Goal: Complete application form

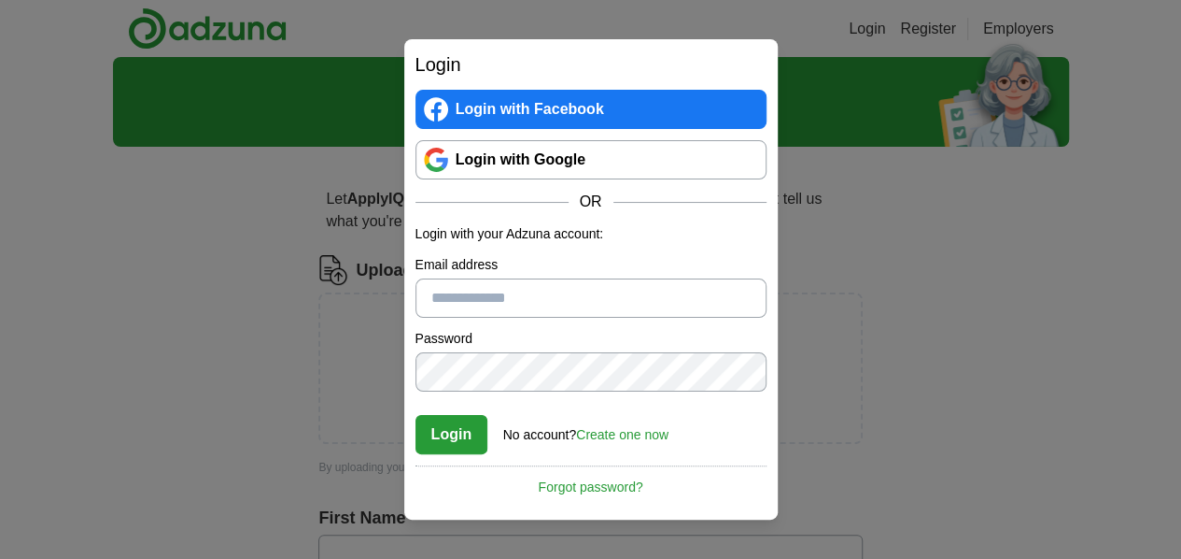
click at [576, 293] on input "Email address" at bounding box center [591, 297] width 351 height 39
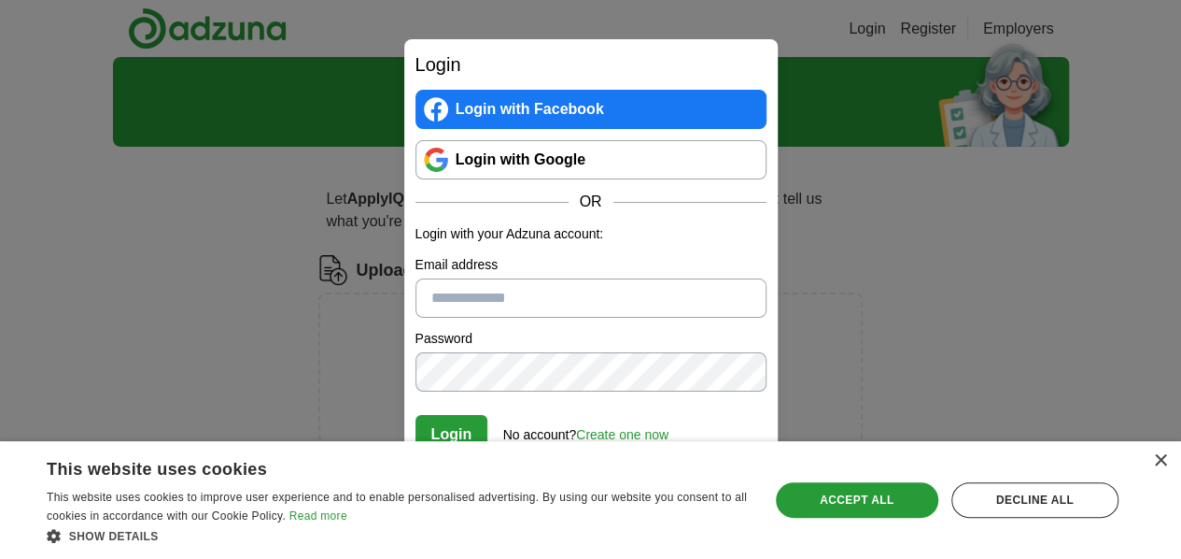
click at [626, 441] on div "× This website uses cookies This website uses cookies to improve user experienc…" at bounding box center [590, 500] width 1181 height 118
click at [624, 429] on link "Create one now" at bounding box center [622, 434] width 92 height 15
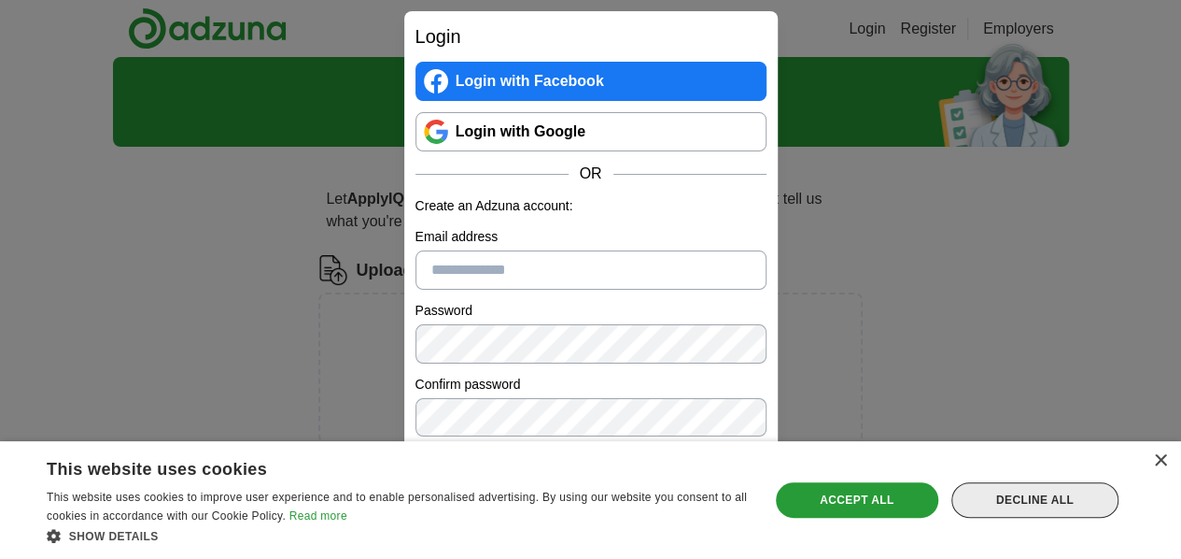
click at [1025, 502] on div "Decline all" at bounding box center [1035, 499] width 167 height 35
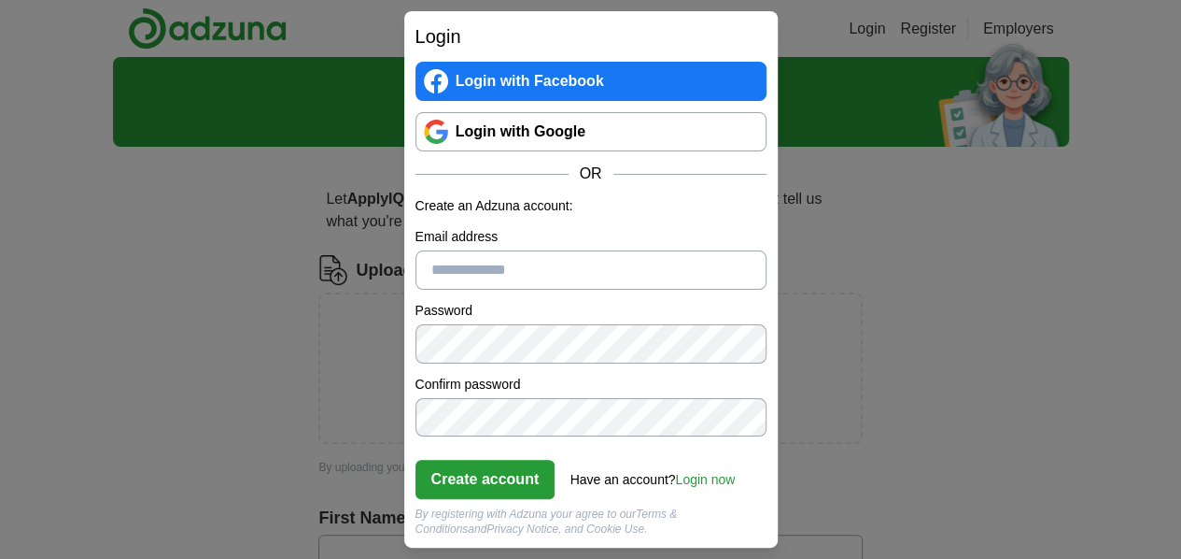
click at [577, 259] on input "Email address" at bounding box center [591, 269] width 351 height 39
type input "**********"
click at [504, 481] on button "Create account" at bounding box center [486, 479] width 140 height 39
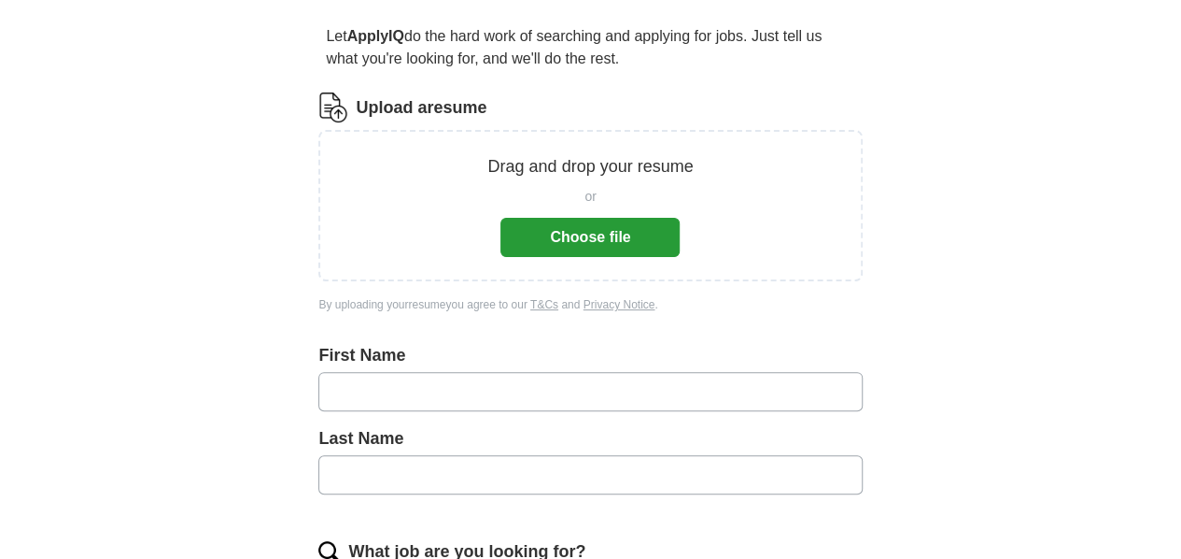
scroll to position [150, 0]
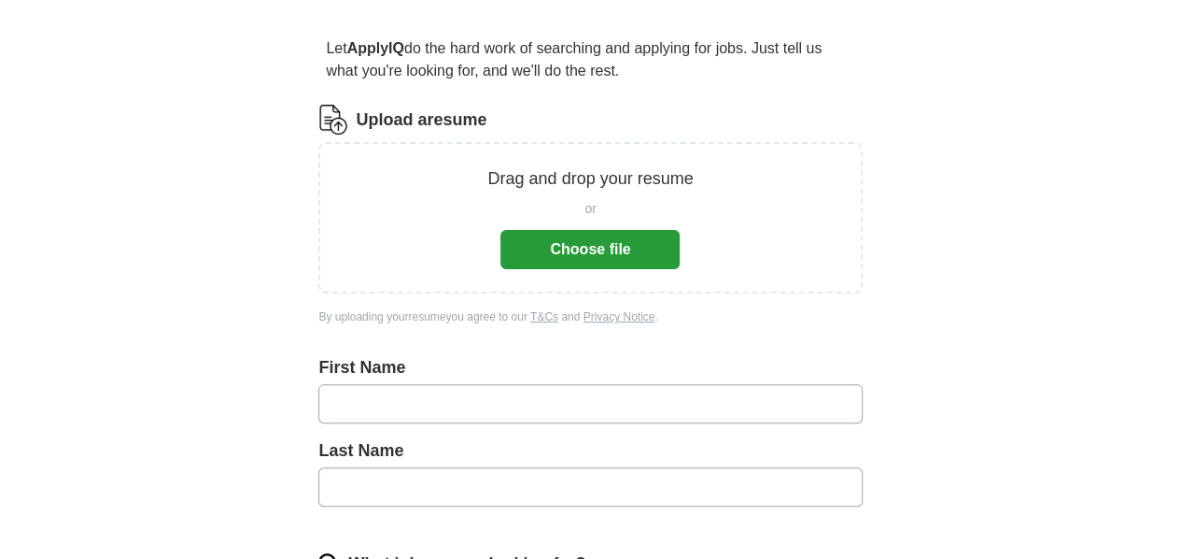
click at [598, 235] on button "Choose file" at bounding box center [590, 249] width 179 height 39
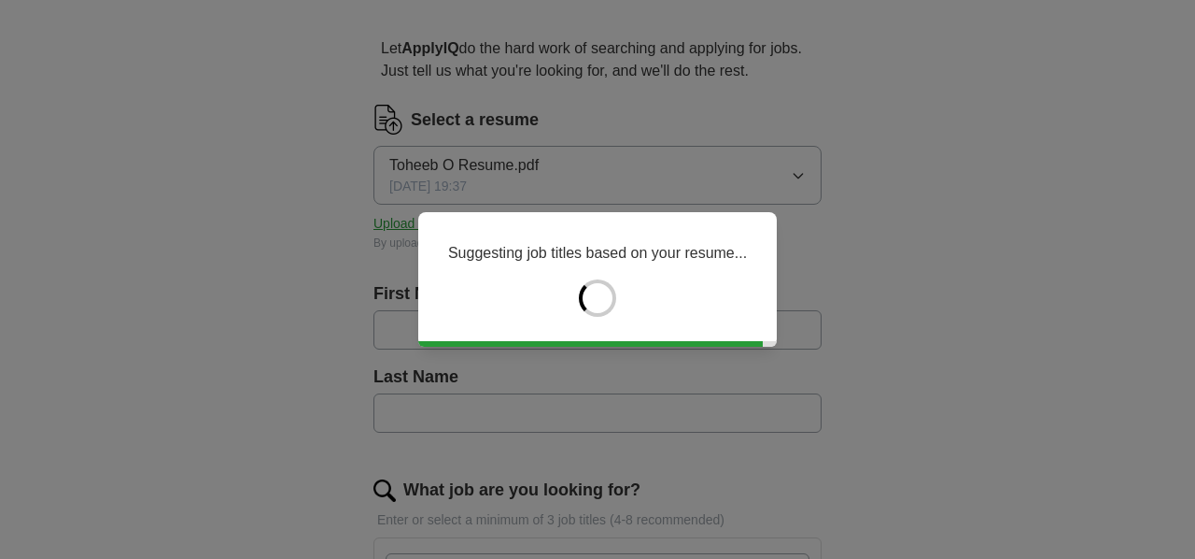
type input "******"
type input "**********"
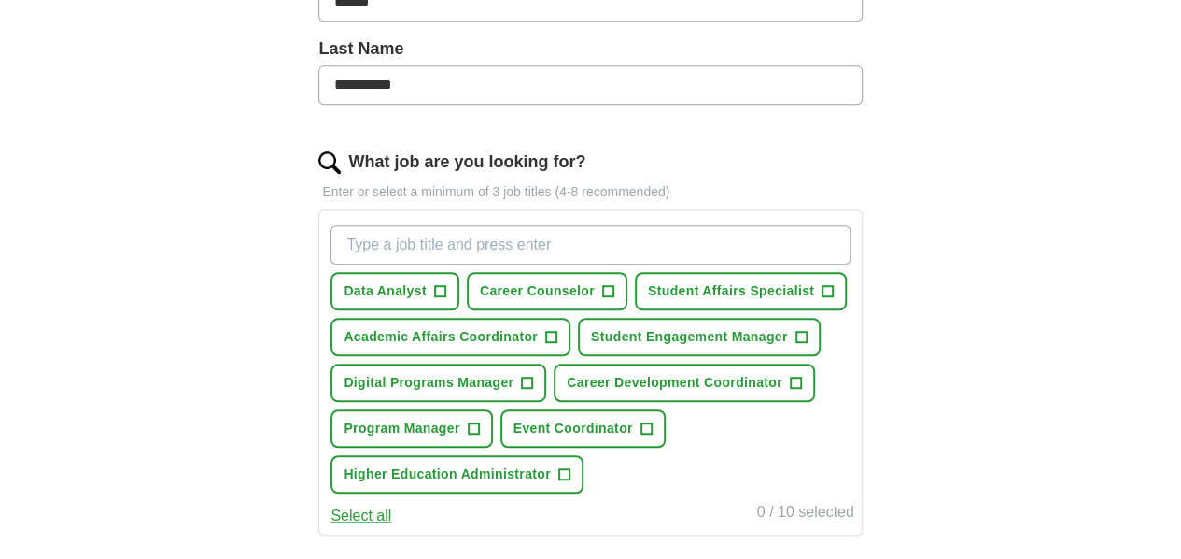
scroll to position [481, 0]
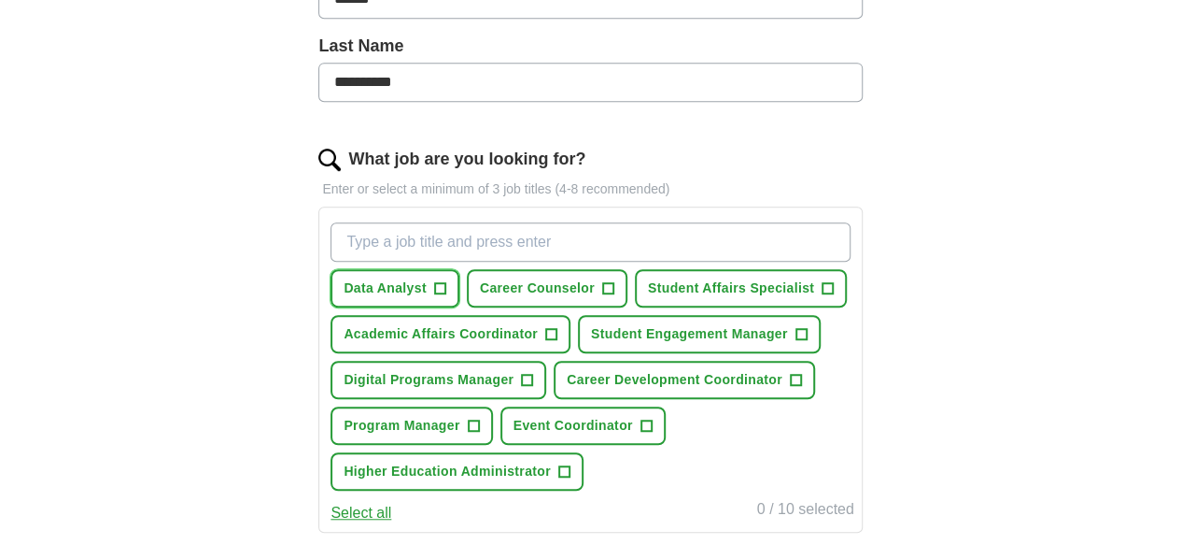
click at [445, 285] on span "+" at bounding box center [439, 288] width 11 height 15
click at [614, 285] on span "+" at bounding box center [607, 288] width 11 height 15
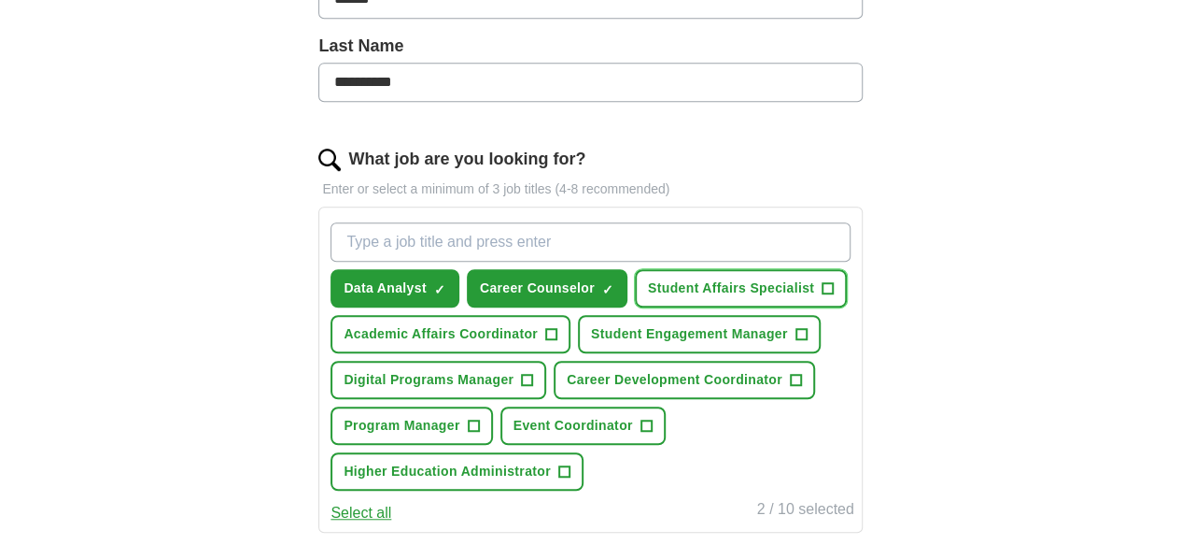
click at [823, 296] on span "+" at bounding box center [828, 288] width 11 height 15
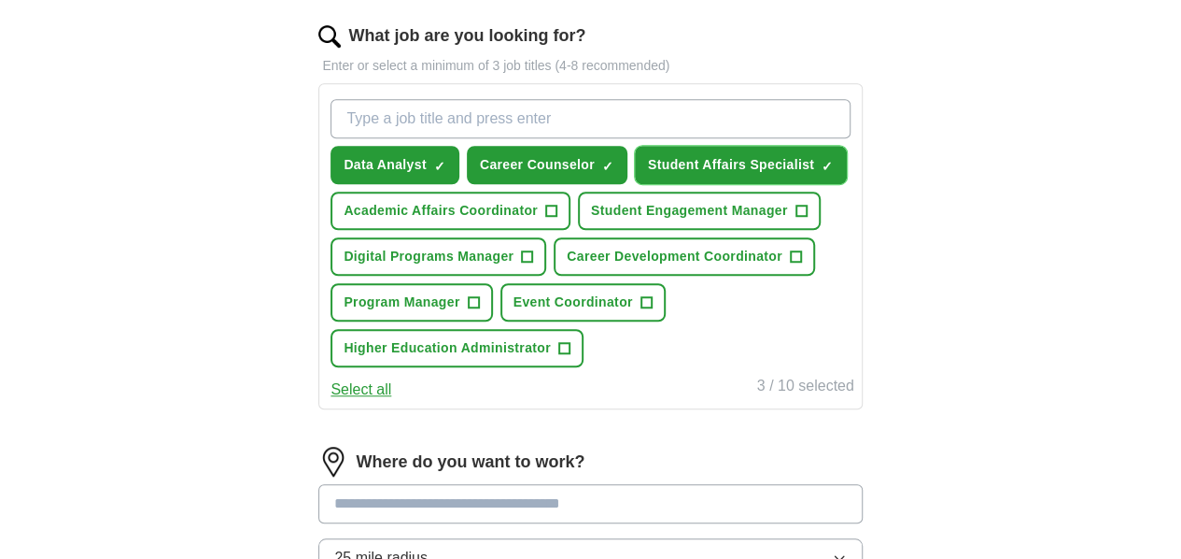
scroll to position [615, 0]
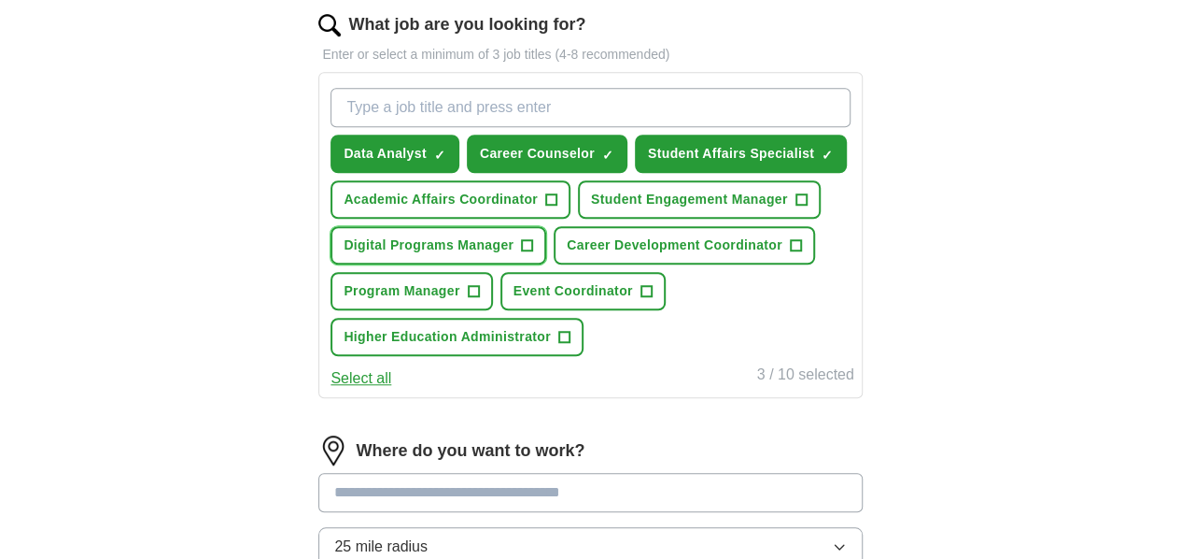
click at [533, 253] on span "+" at bounding box center [527, 245] width 11 height 15
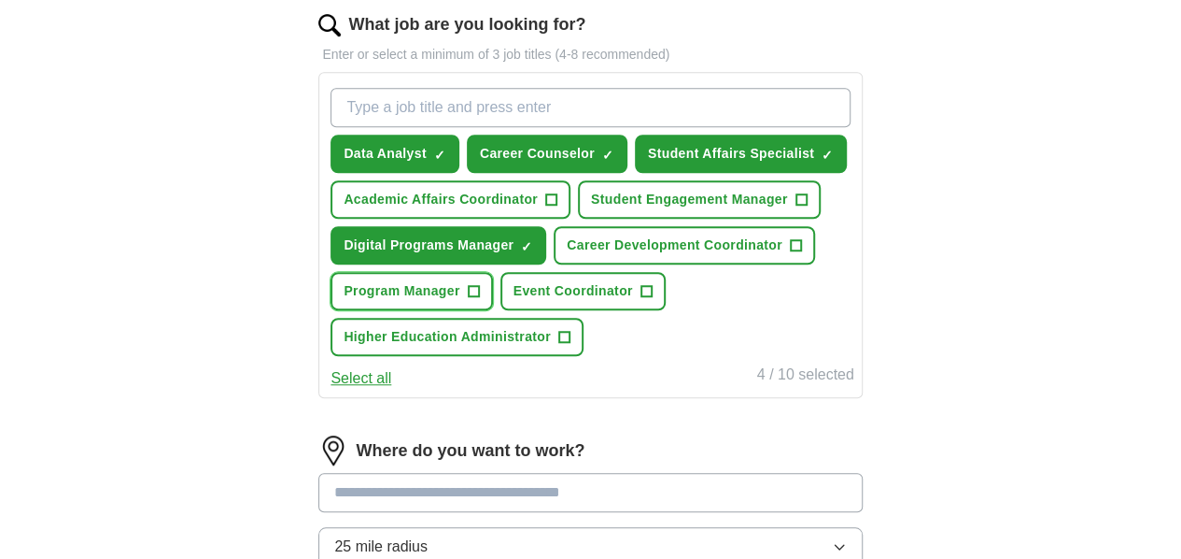
click at [492, 310] on button "Program Manager +" at bounding box center [412, 291] width 162 height 38
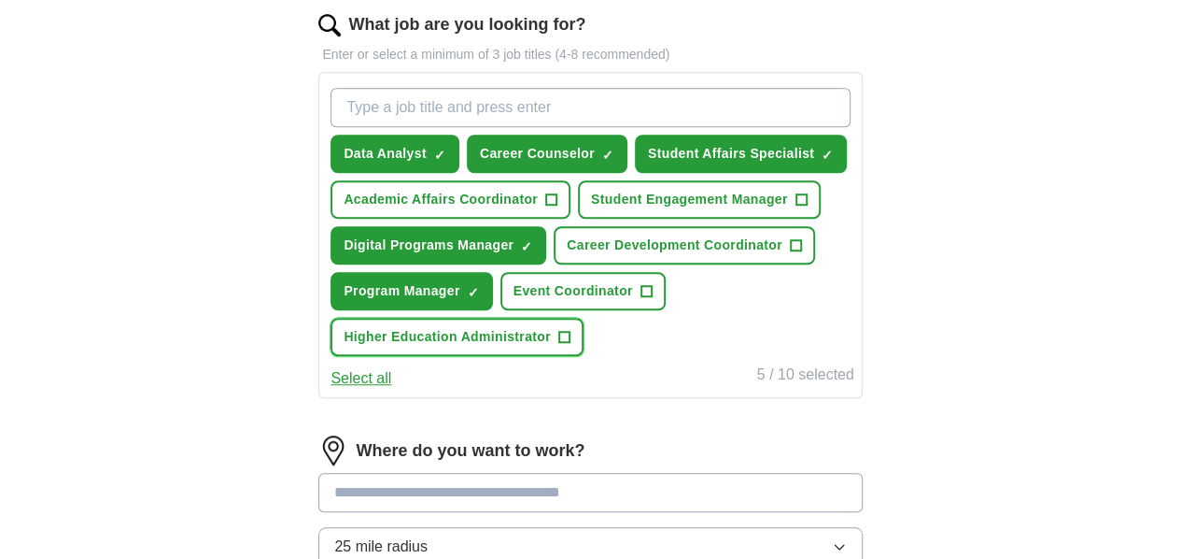
click at [570, 345] on span "+" at bounding box center [564, 337] width 11 height 15
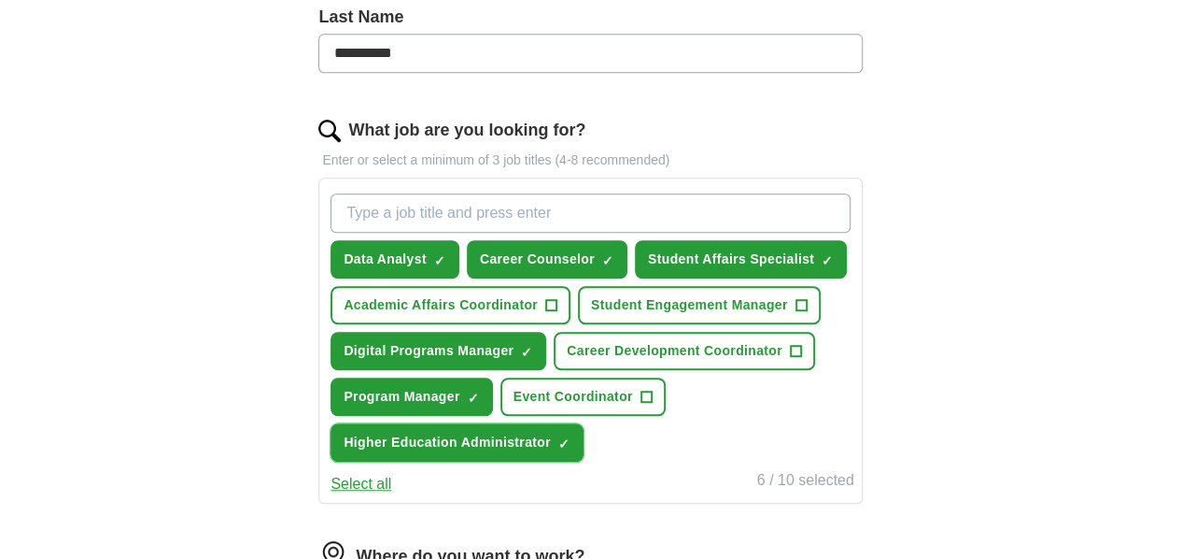
scroll to position [502, 0]
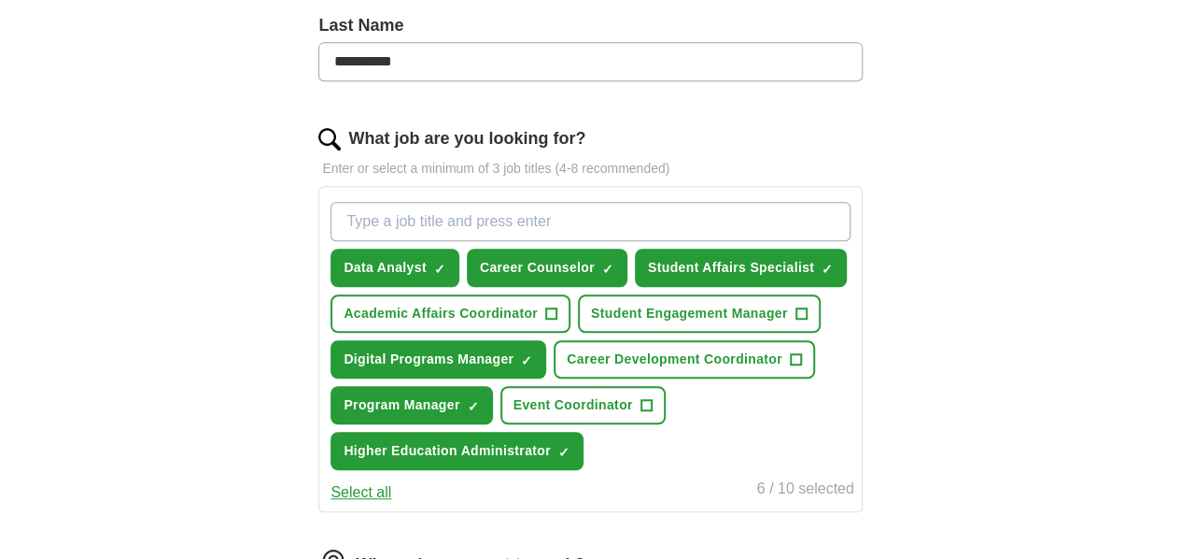
click at [512, 219] on input "What job are you looking for?" at bounding box center [590, 221] width 519 height 39
type input "Learning and Development"
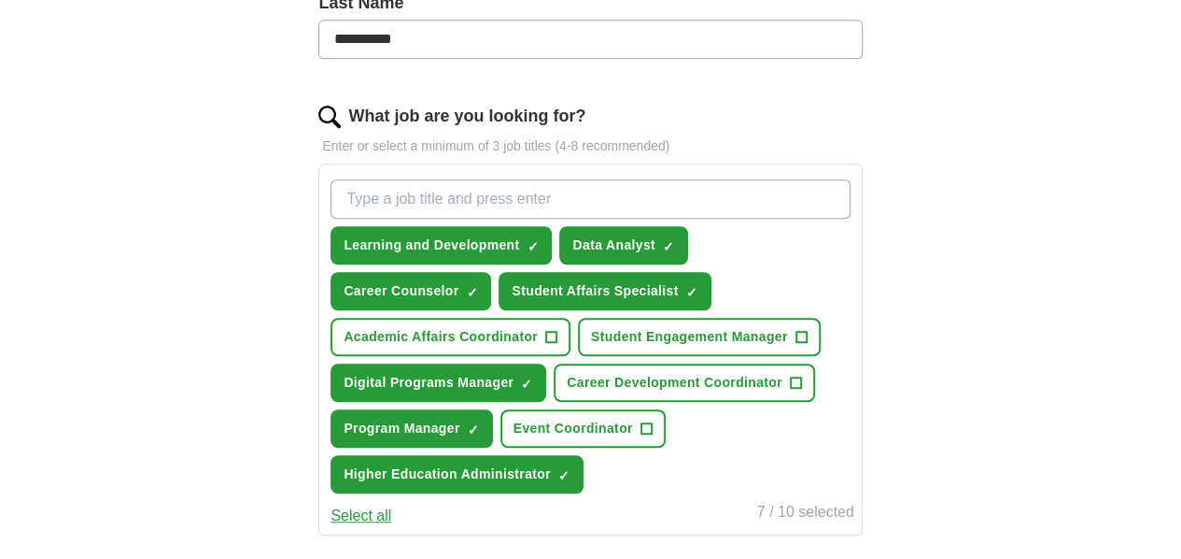
scroll to position [510, 0]
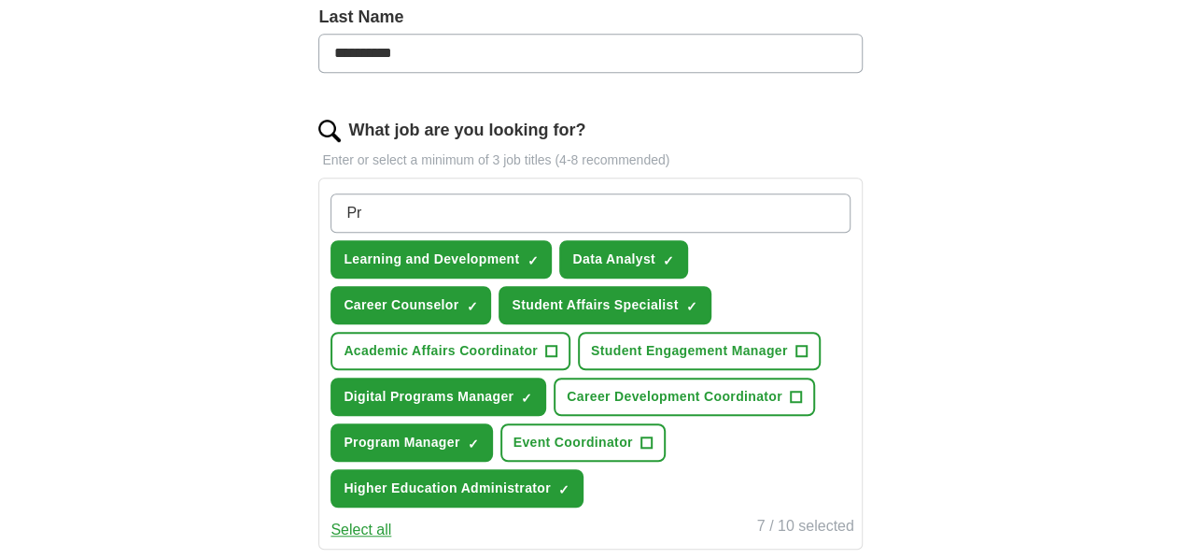
type input "P"
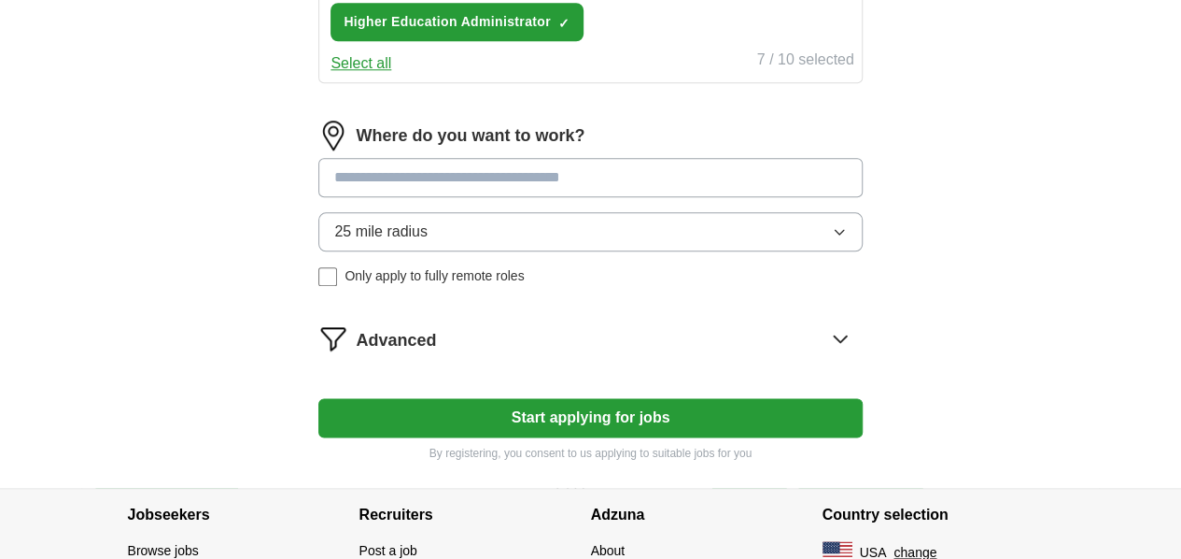
scroll to position [975, 0]
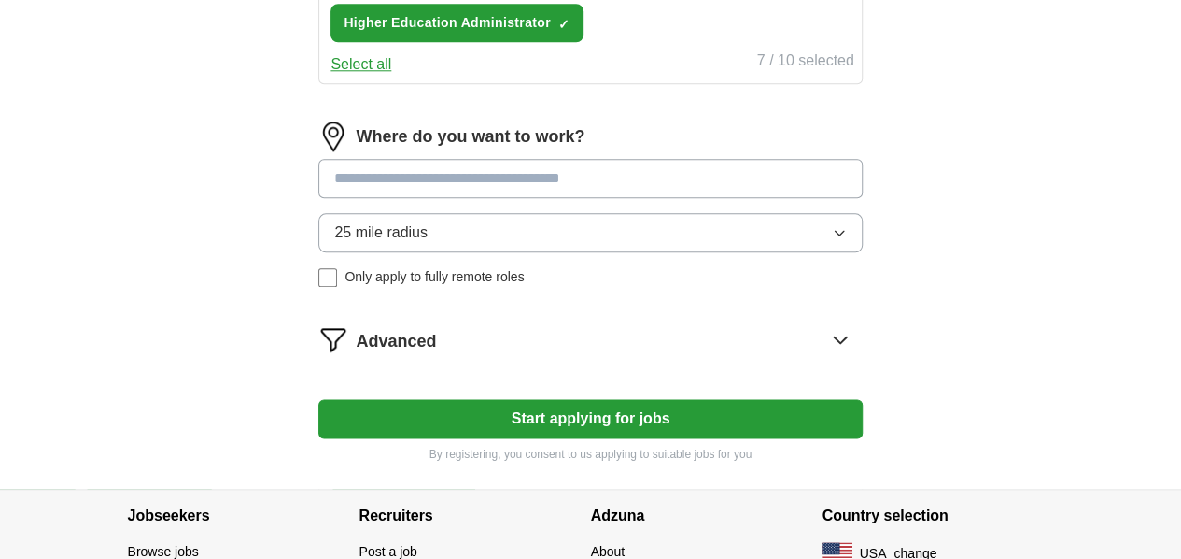
click at [592, 198] on input at bounding box center [590, 178] width 544 height 39
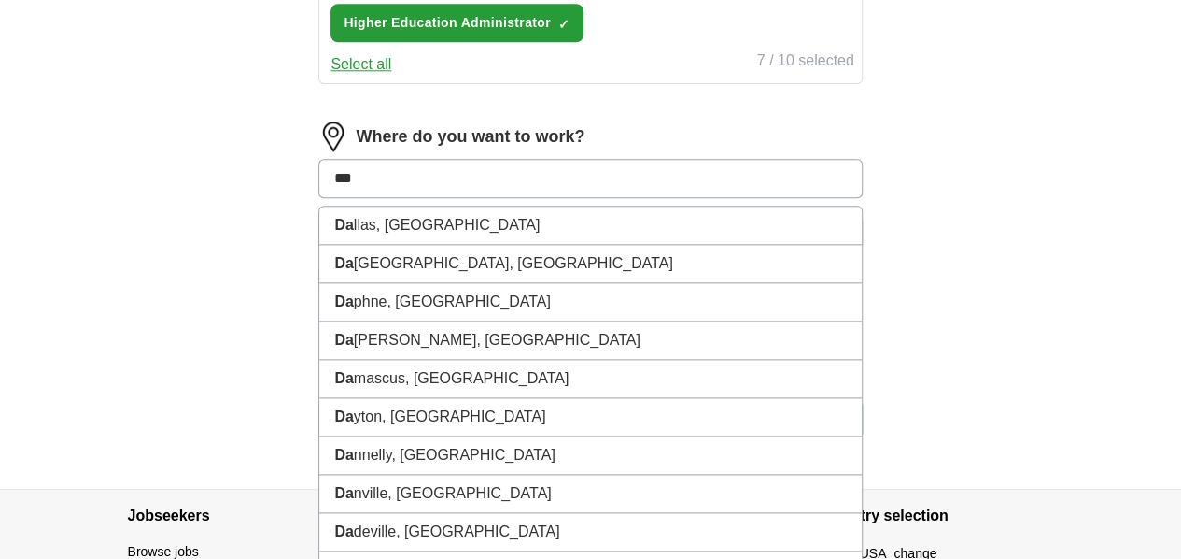
type input "****"
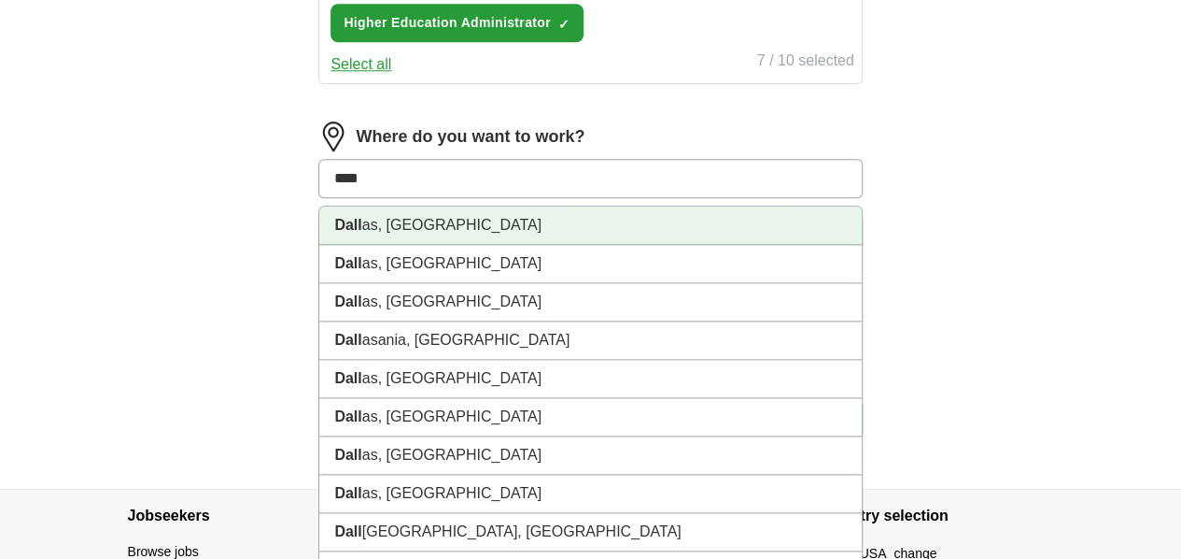
click at [524, 245] on li "Dall as, TX" at bounding box center [590, 225] width 542 height 38
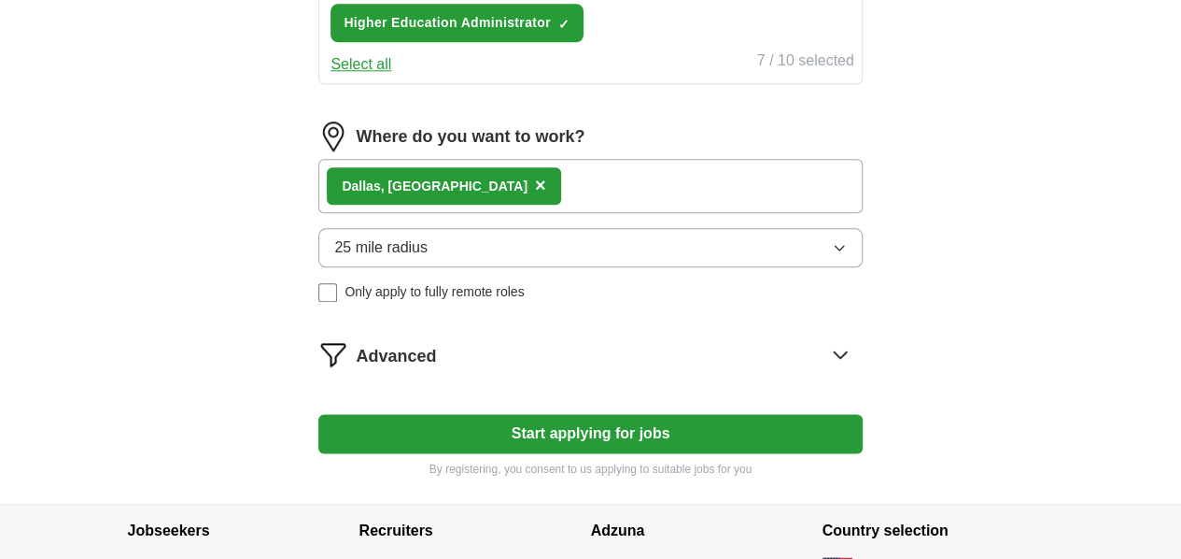
click at [559, 213] on div "Dall as, TX ×" at bounding box center [590, 186] width 544 height 54
click at [489, 267] on button "25 mile radius" at bounding box center [590, 247] width 544 height 39
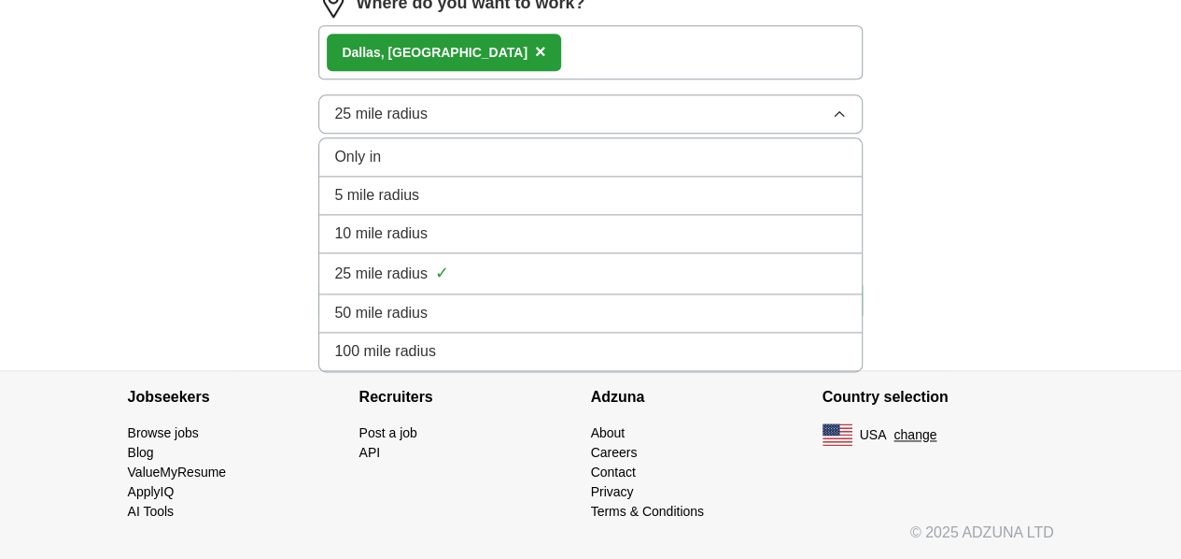
scroll to position [1121, 0]
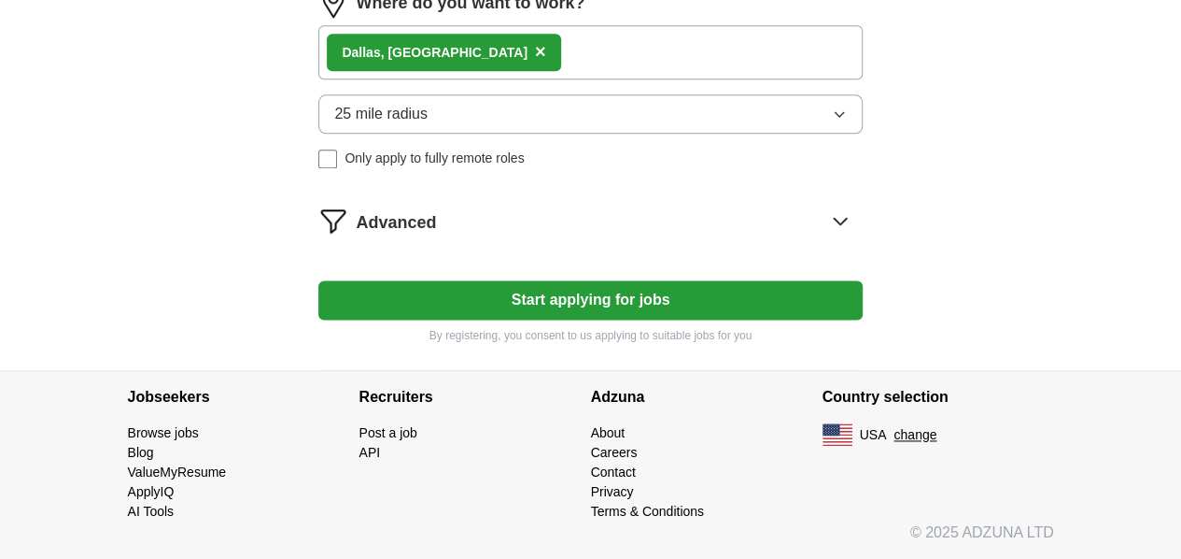
click at [477, 71] on div "Dall as, TX ×" at bounding box center [443, 52] width 233 height 37
click at [535, 62] on span "×" at bounding box center [540, 51] width 11 height 21
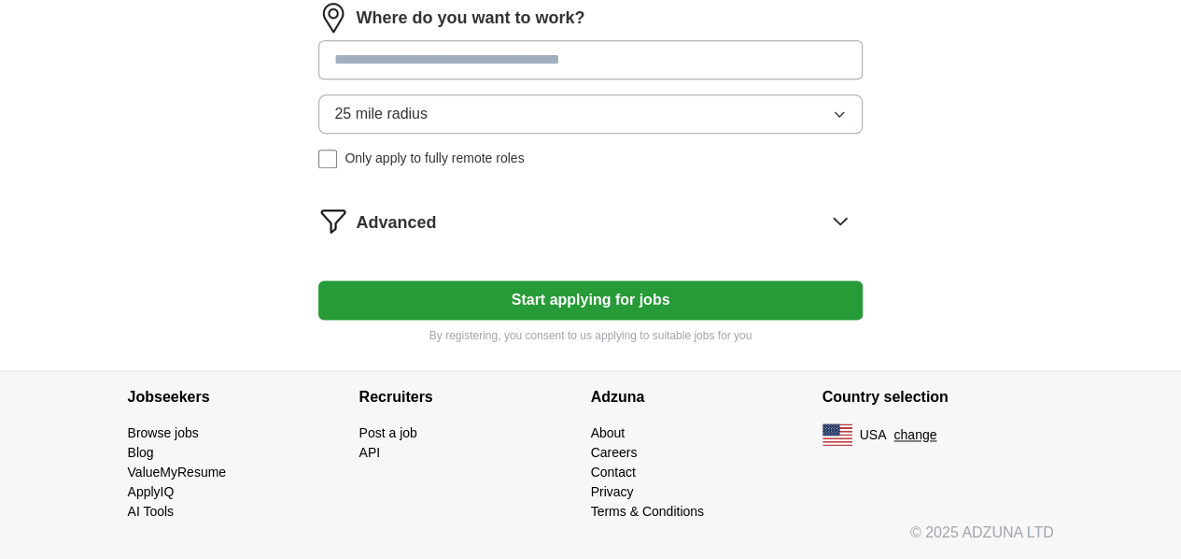
click at [512, 134] on button "25 mile radius" at bounding box center [590, 113] width 544 height 39
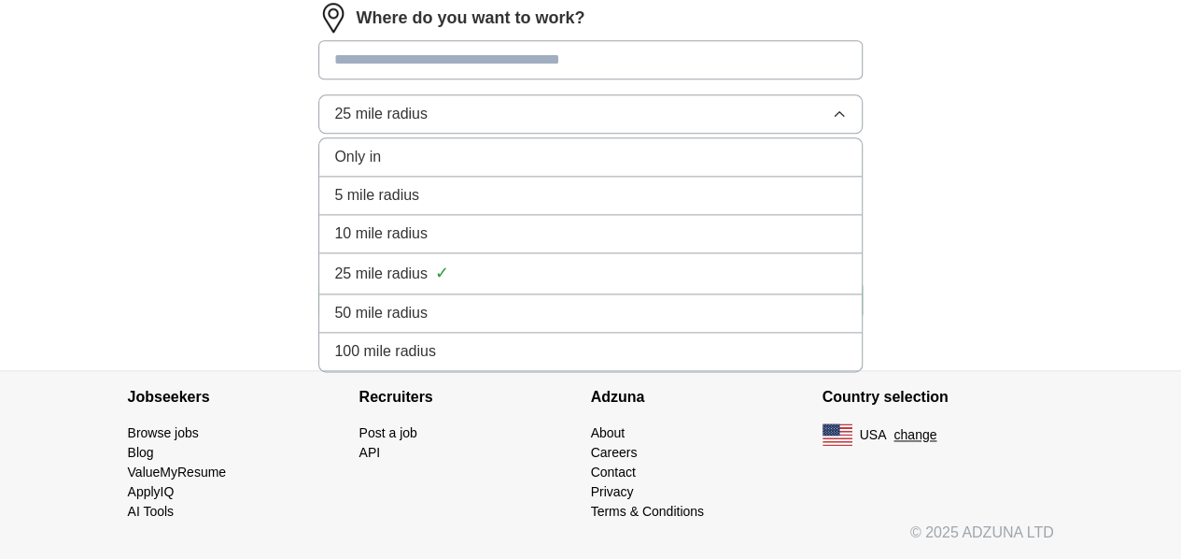
click at [512, 168] on div "Only in" at bounding box center [590, 157] width 512 height 22
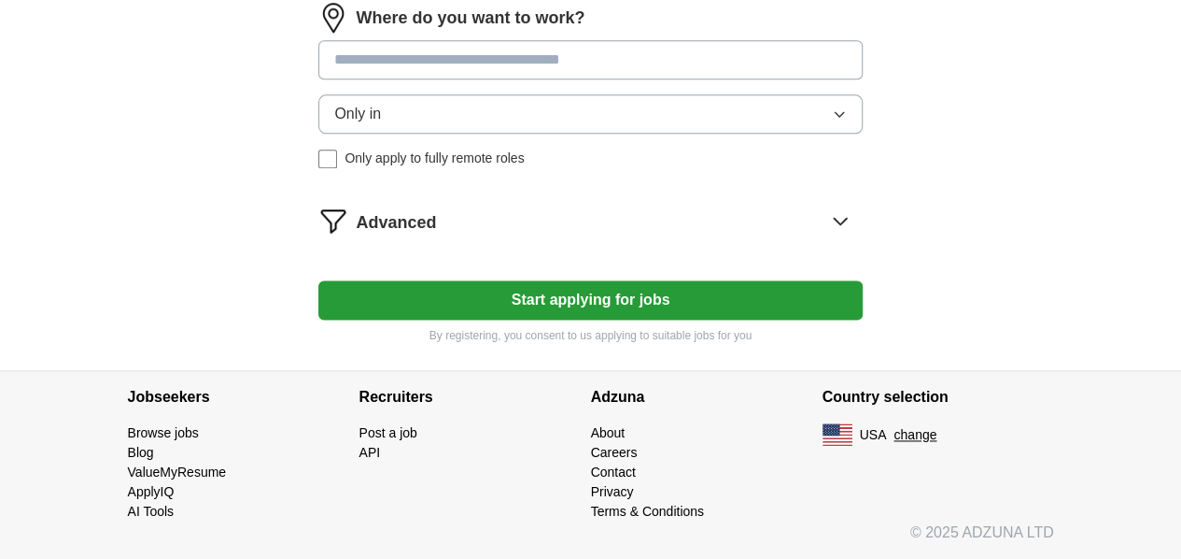
click at [517, 79] on input at bounding box center [590, 59] width 544 height 39
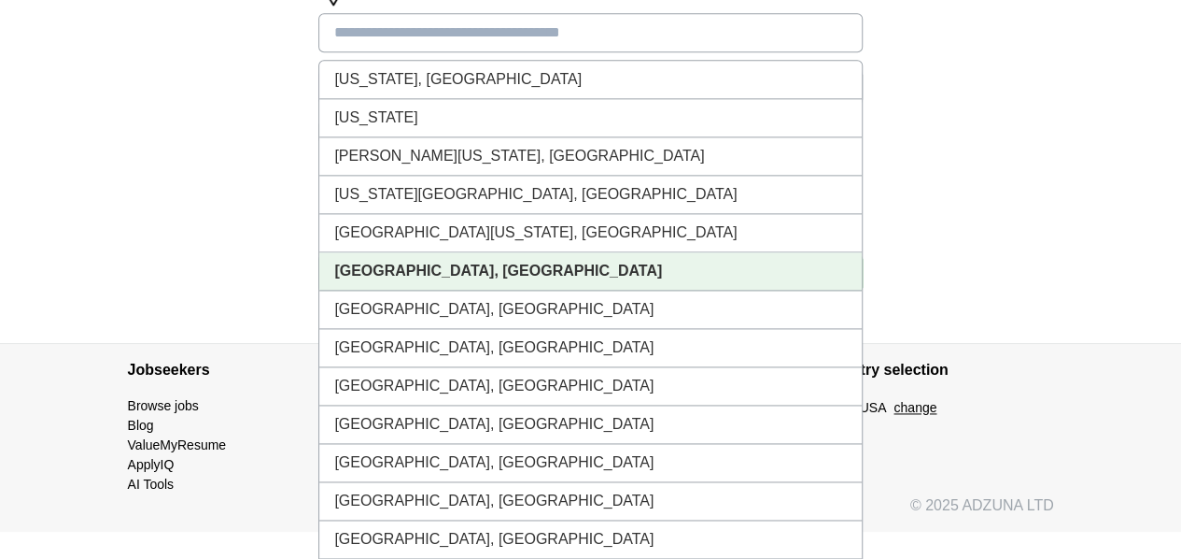
click at [517, 290] on li "Dallas, TX" at bounding box center [590, 271] width 542 height 38
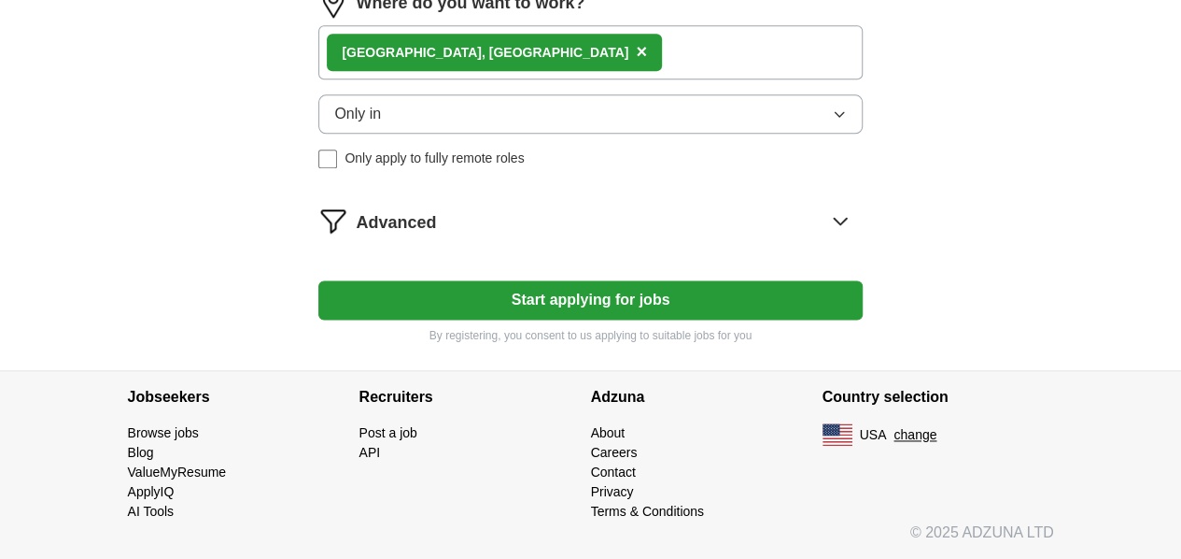
click at [568, 79] on div "Dallas, TX ×" at bounding box center [590, 52] width 544 height 54
click at [636, 62] on span "×" at bounding box center [641, 51] width 11 height 21
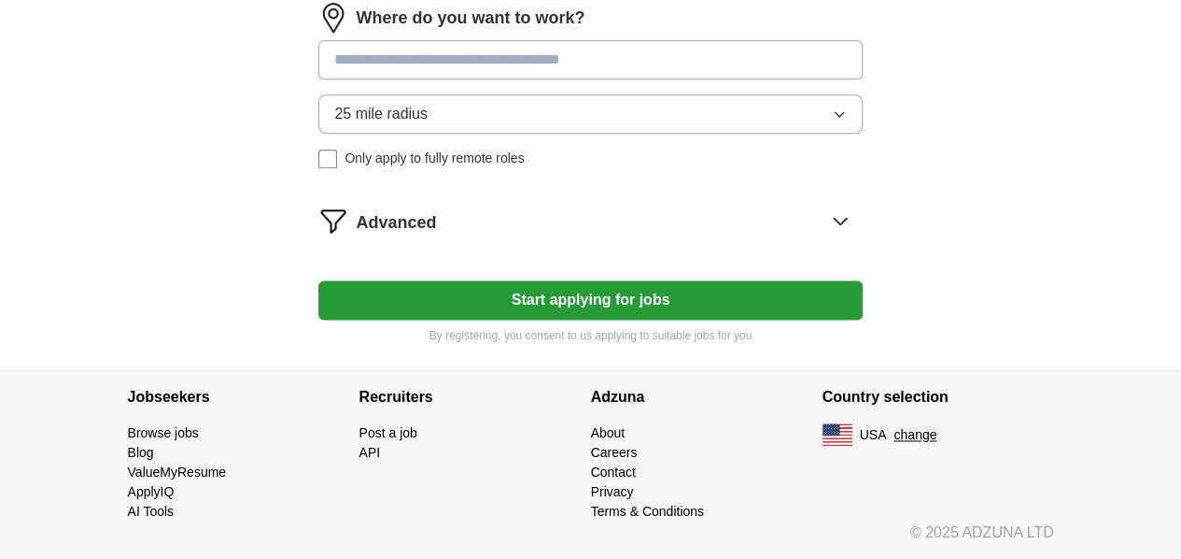
click at [498, 235] on div "Advanced" at bounding box center [609, 220] width 506 height 30
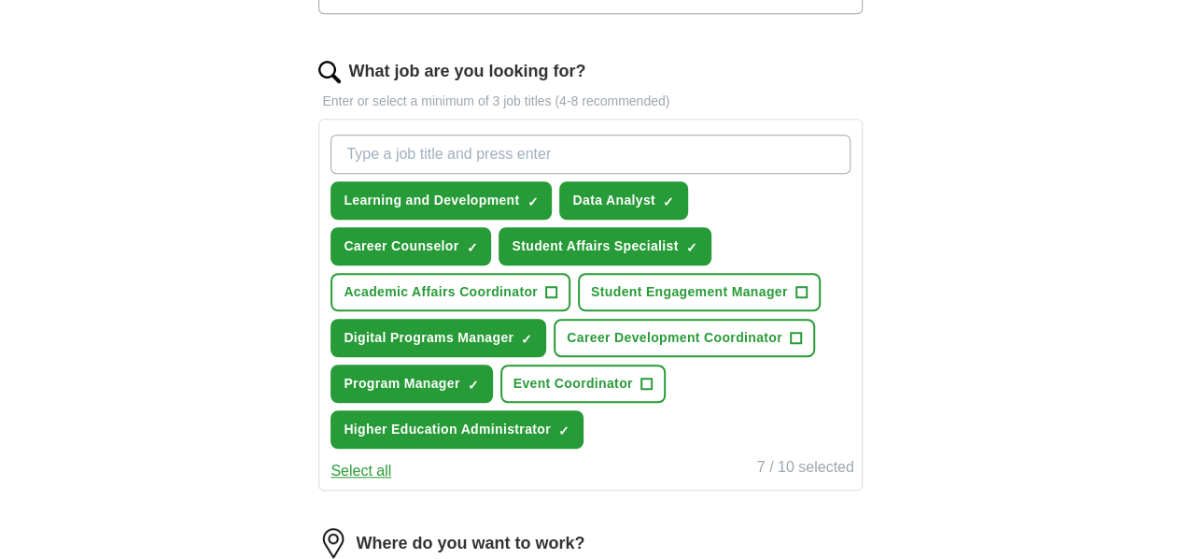
scroll to position [568, 0]
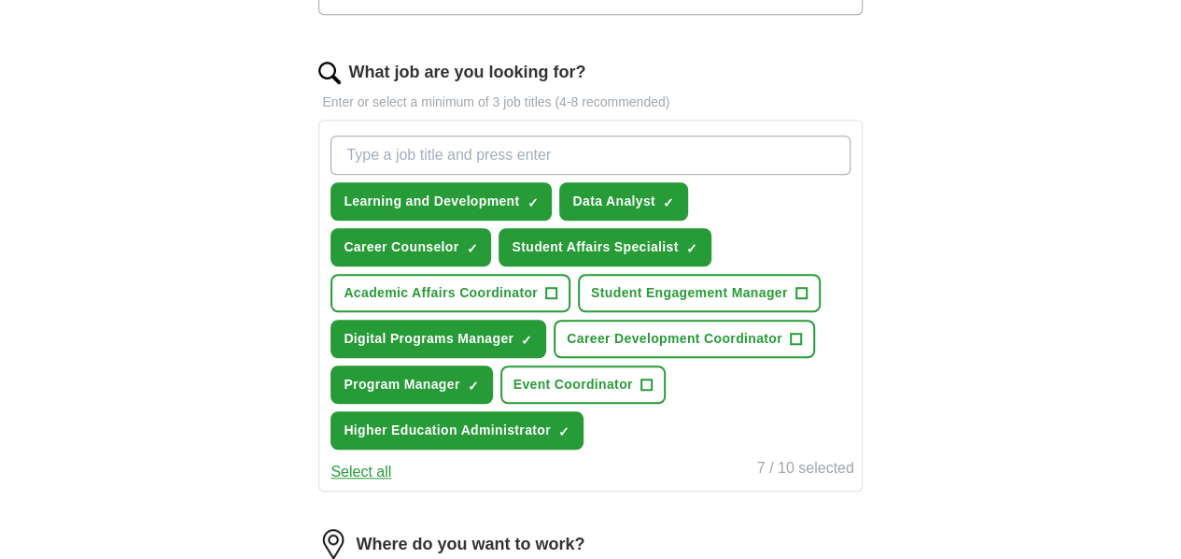
click at [732, 151] on input "What job are you looking for?" at bounding box center [590, 154] width 519 height 39
type input "Operations Coordinator"
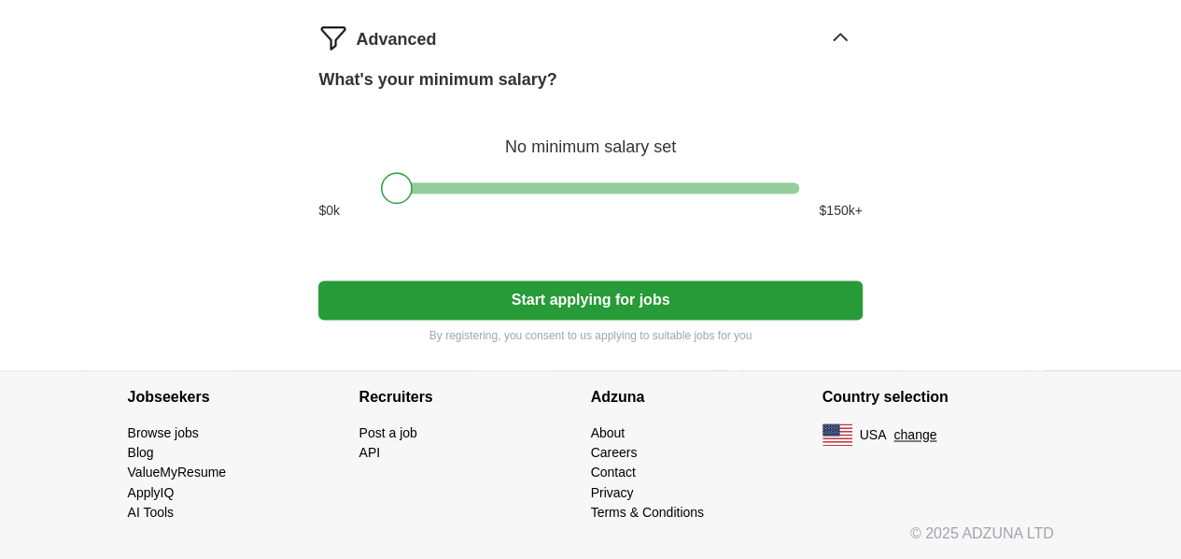
scroll to position [1408, 0]
click at [618, 282] on button "Start applying for jobs" at bounding box center [590, 299] width 544 height 39
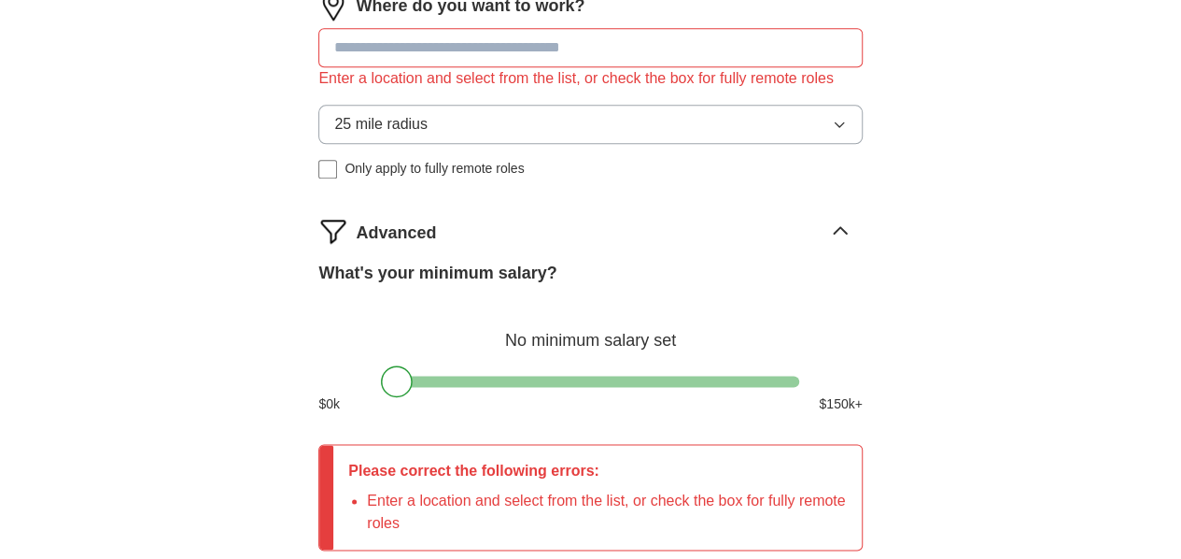
scroll to position [1104, 0]
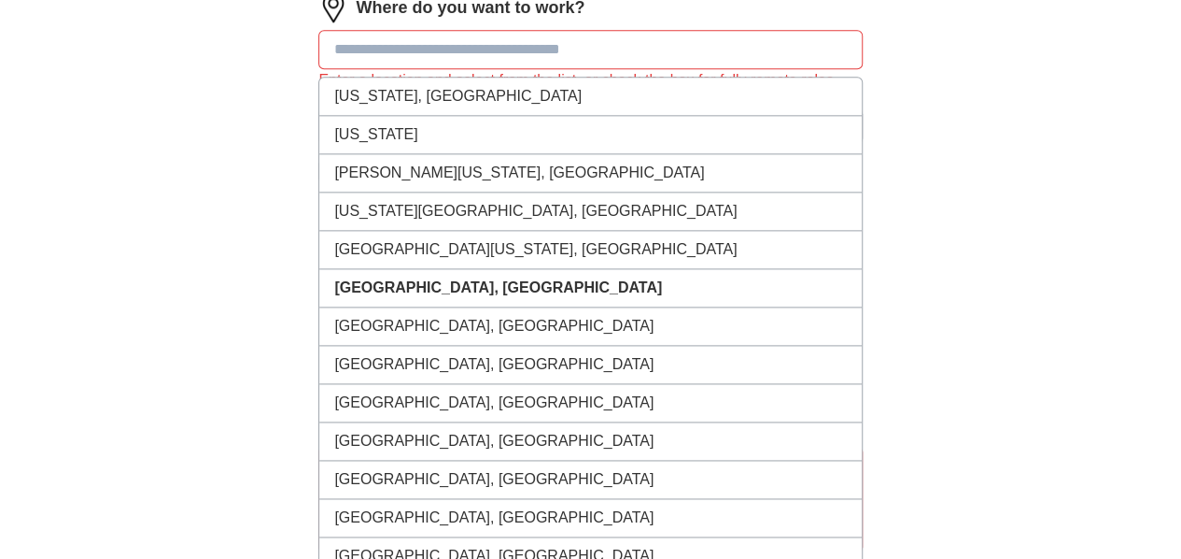
click at [605, 69] on input at bounding box center [590, 49] width 544 height 39
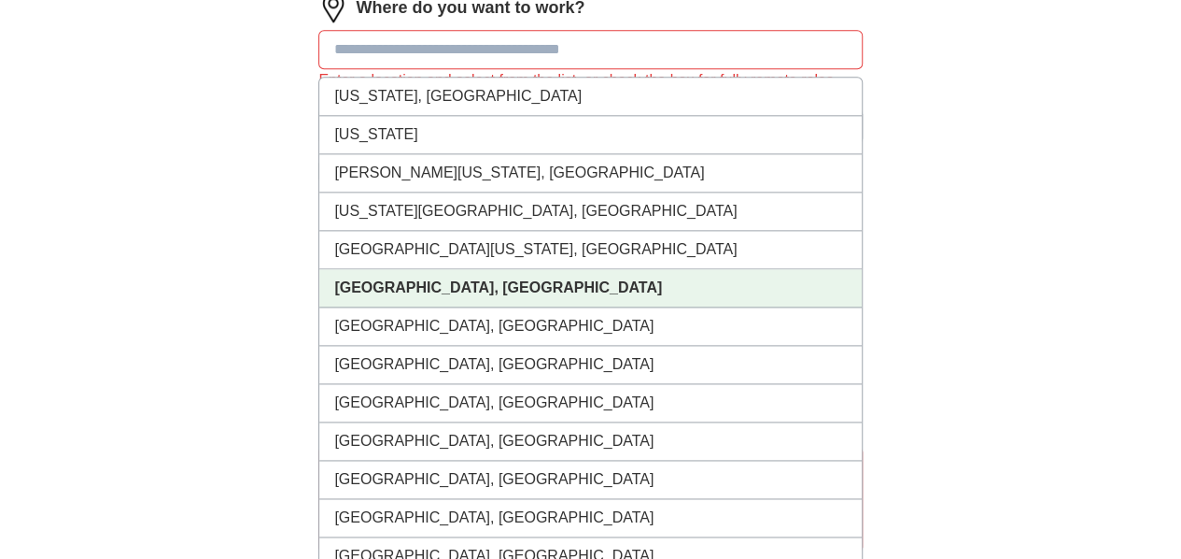
click at [610, 307] on li "Dallas, TX" at bounding box center [590, 288] width 542 height 38
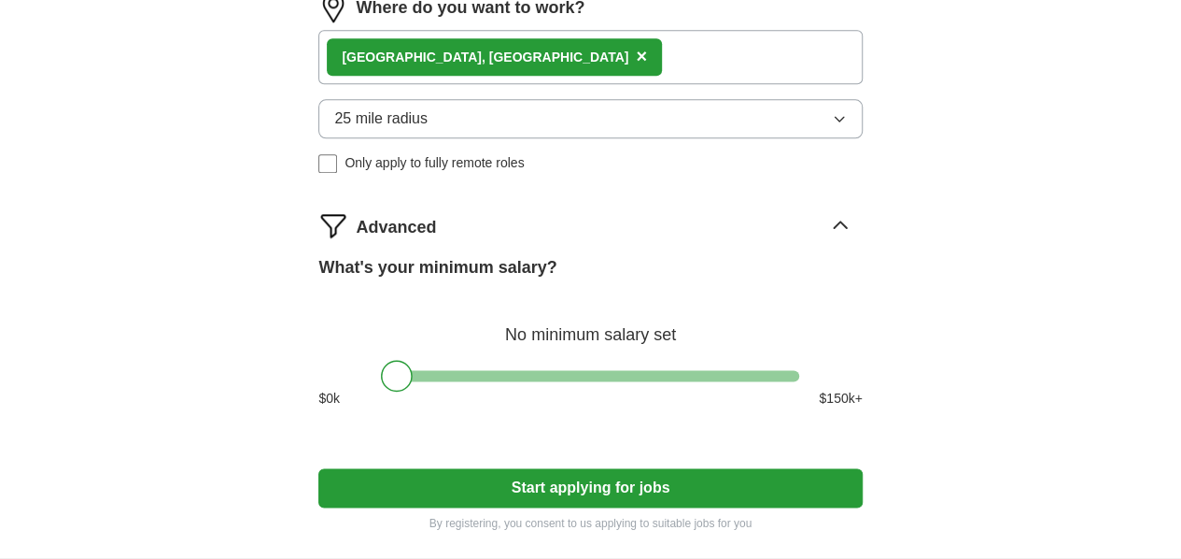
click at [517, 138] on button "25 mile radius" at bounding box center [590, 118] width 544 height 39
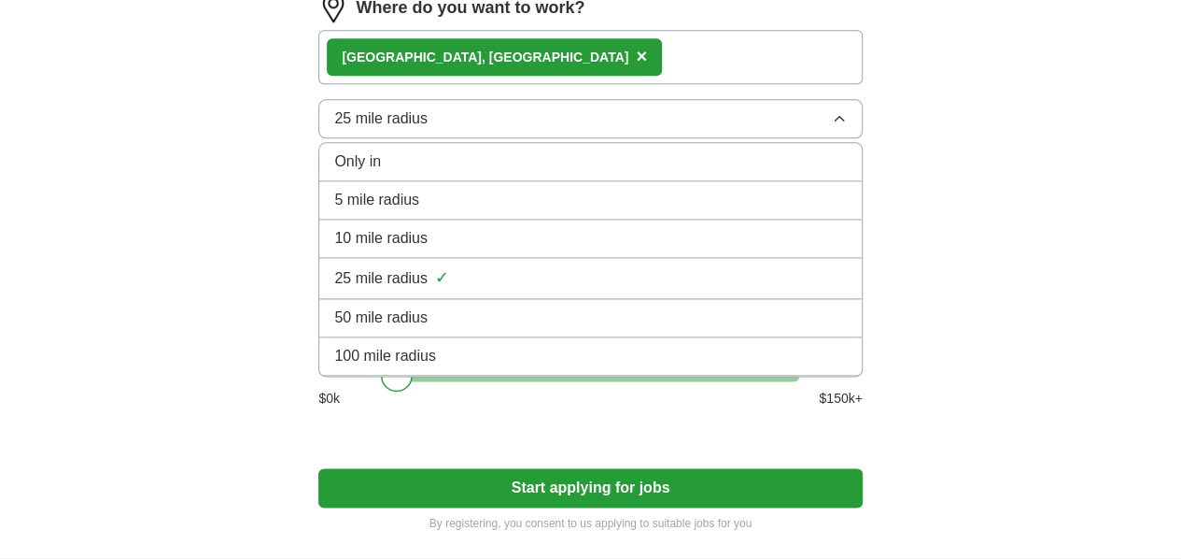
click at [521, 367] on div "100 mile radius" at bounding box center [590, 356] width 512 height 22
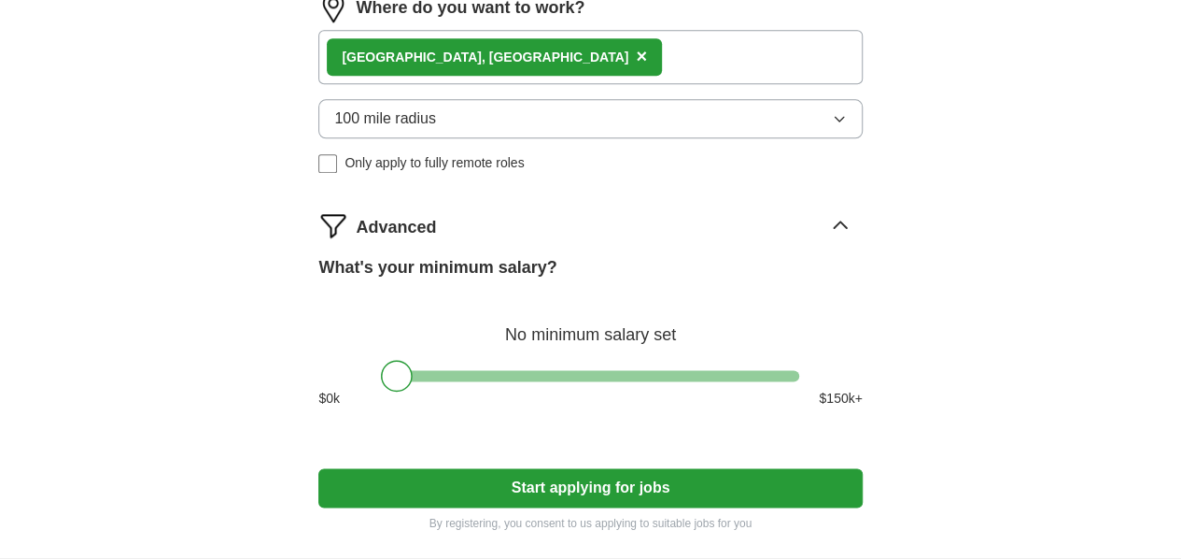
click at [636, 66] on span "×" at bounding box center [641, 56] width 11 height 21
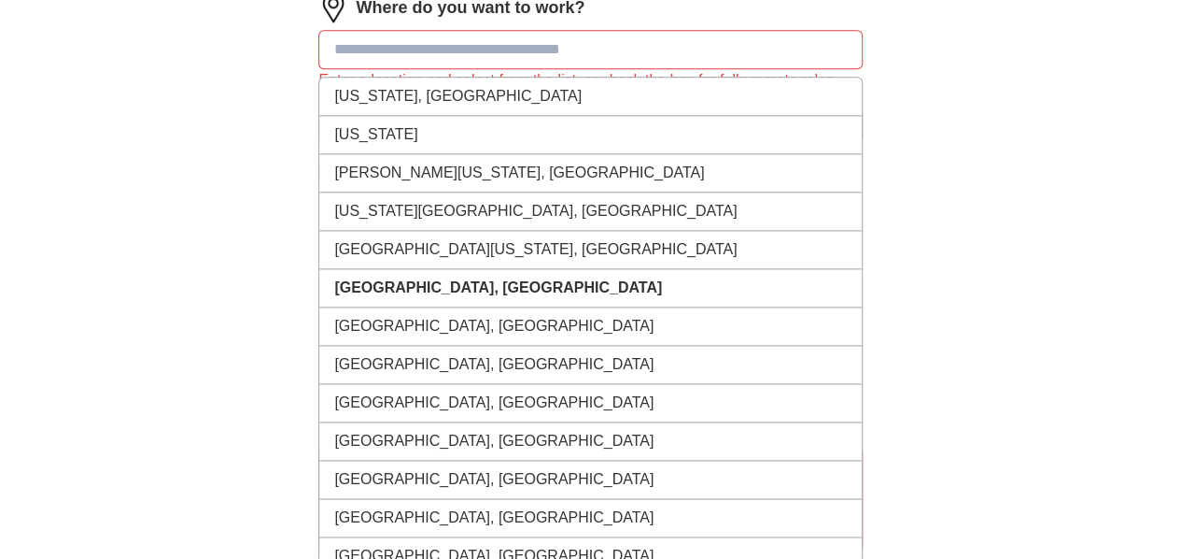
click at [476, 69] on input at bounding box center [590, 49] width 544 height 39
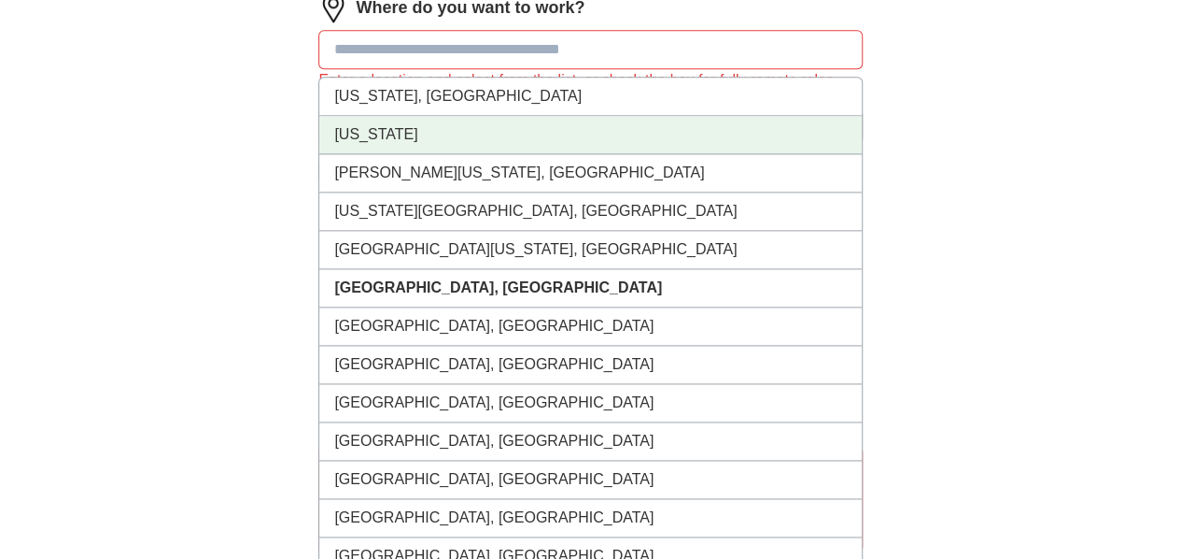
click at [461, 154] on li "Texas" at bounding box center [590, 135] width 542 height 38
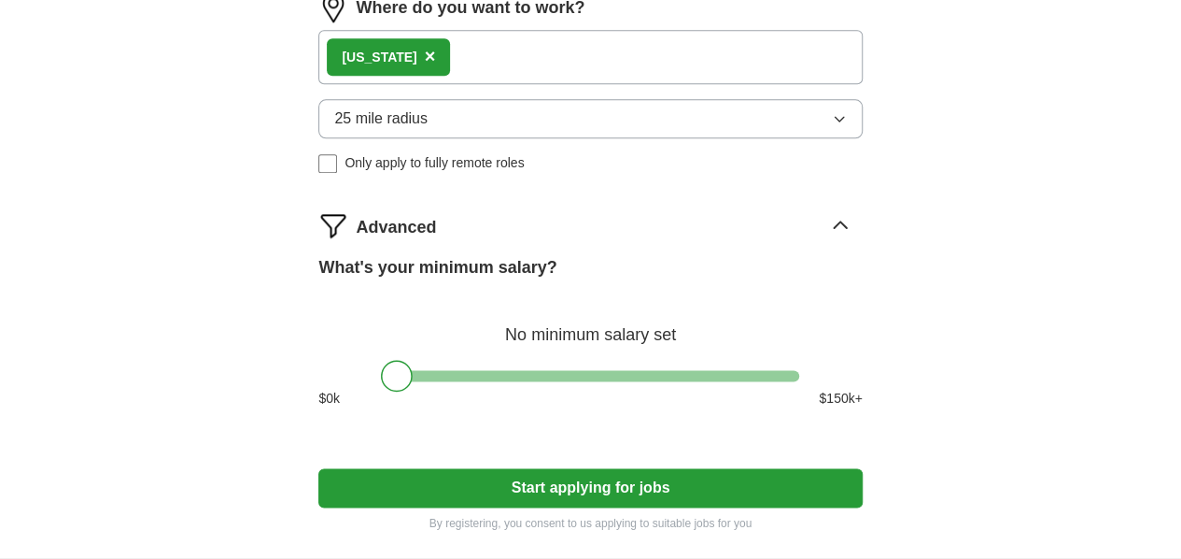
click at [588, 138] on button "25 mile radius" at bounding box center [590, 118] width 544 height 39
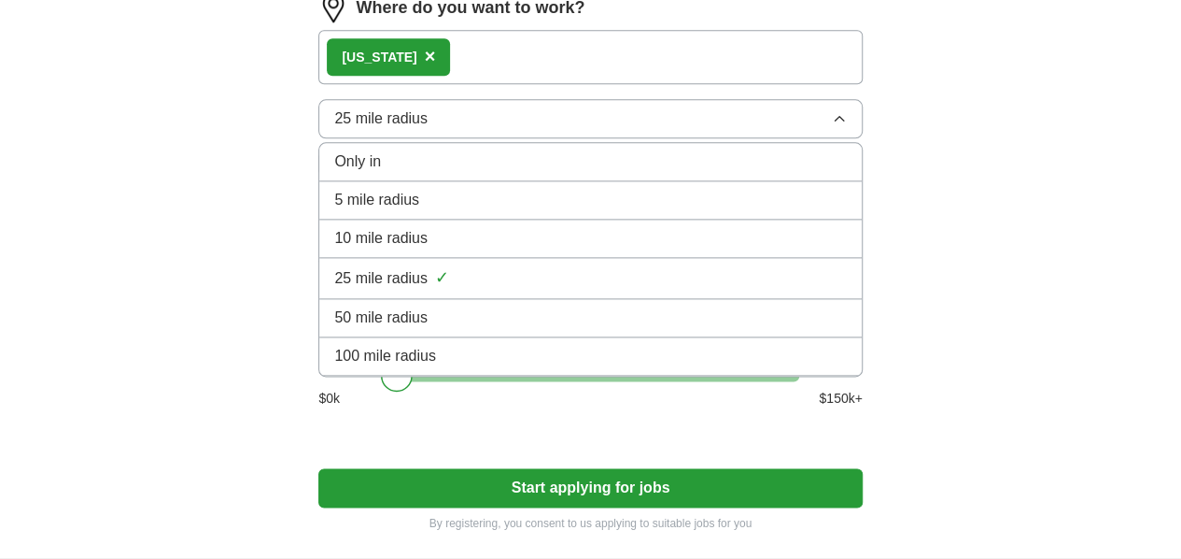
click at [559, 367] on div "100 mile radius" at bounding box center [590, 356] width 512 height 22
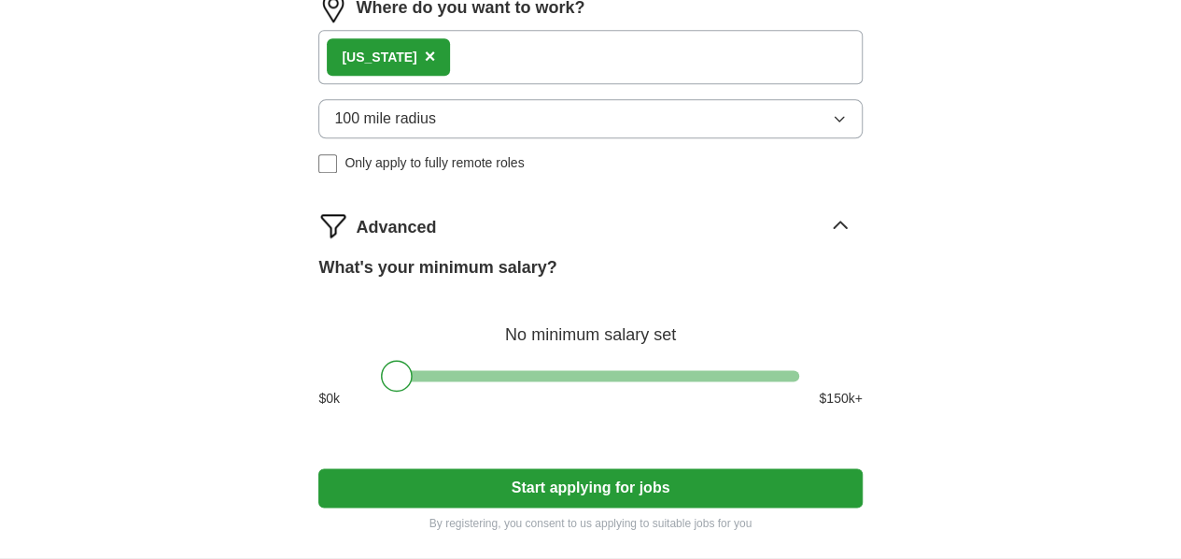
click at [514, 138] on button "100 mile radius" at bounding box center [590, 118] width 544 height 39
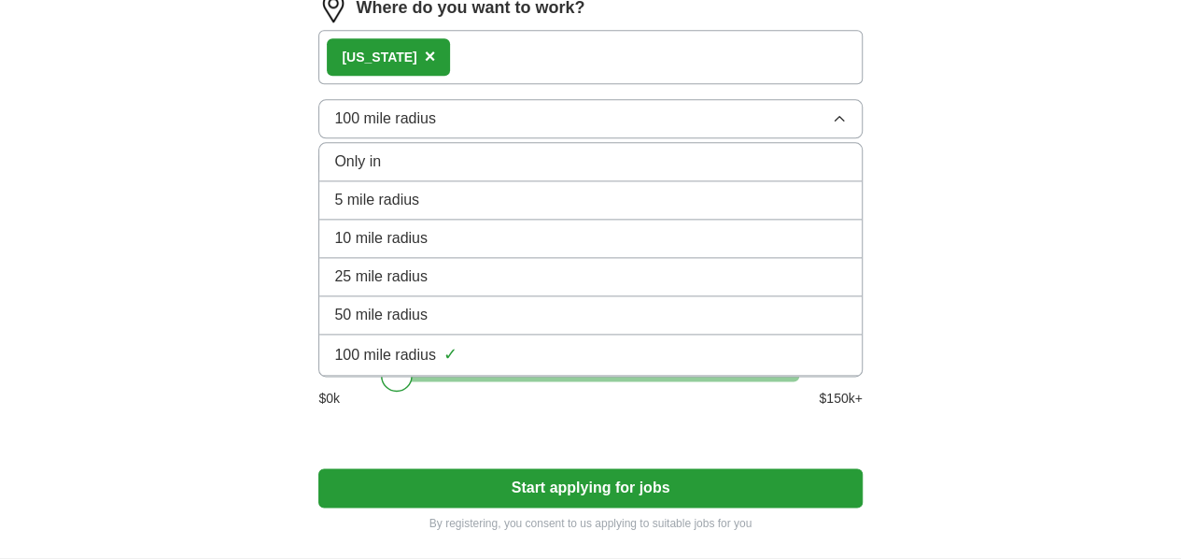
click at [510, 173] on div "Only in" at bounding box center [590, 161] width 512 height 22
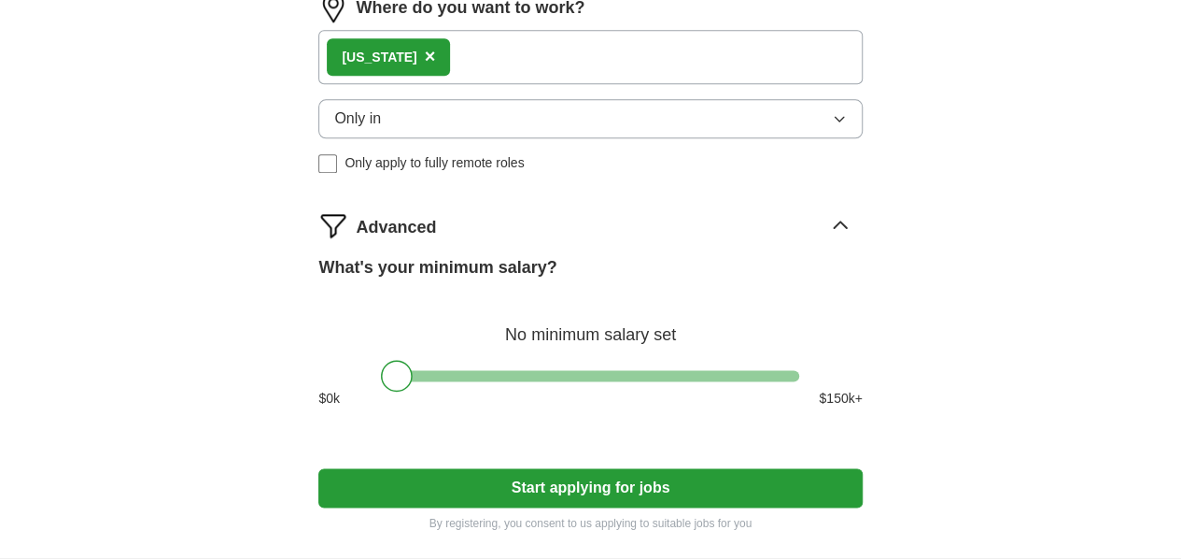
click at [536, 138] on button "Only in" at bounding box center [590, 118] width 544 height 39
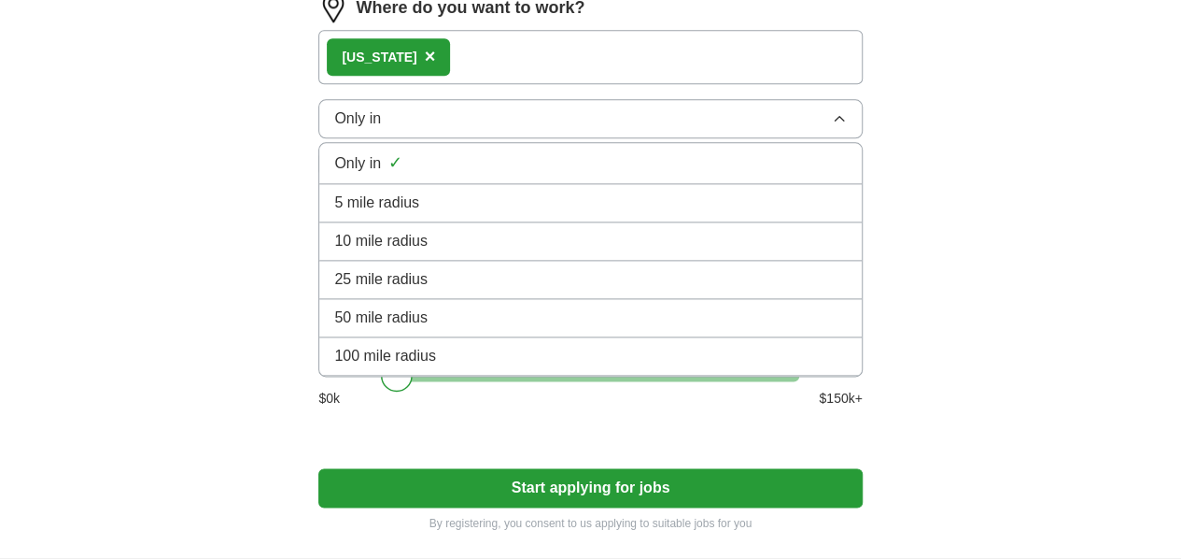
click at [536, 138] on button "Only in" at bounding box center [590, 118] width 544 height 39
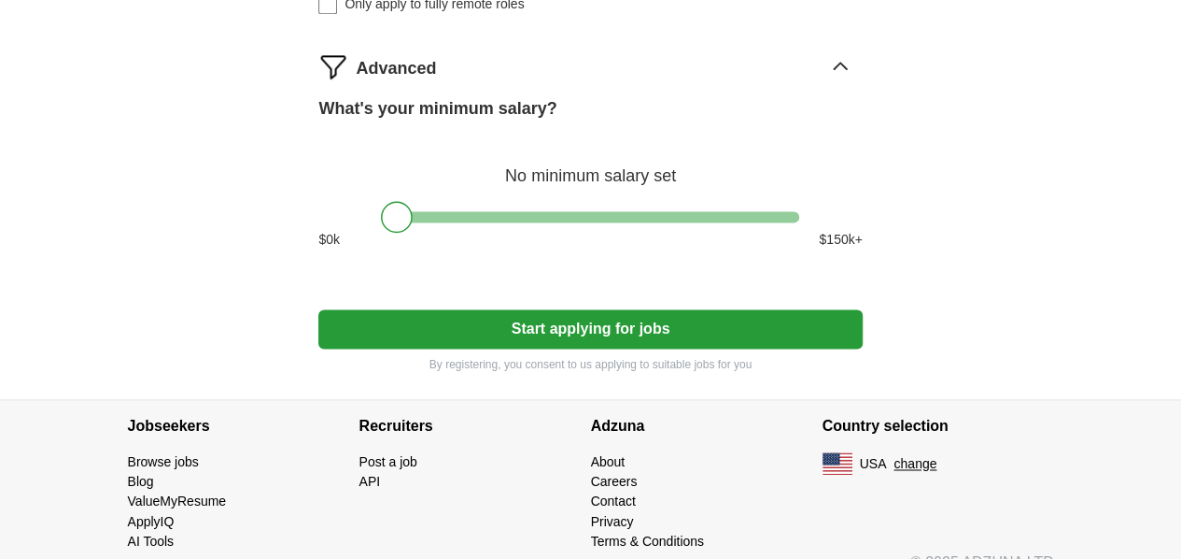
scroll to position [1263, 0]
click at [602, 348] on button "Start applying for jobs" at bounding box center [590, 328] width 544 height 39
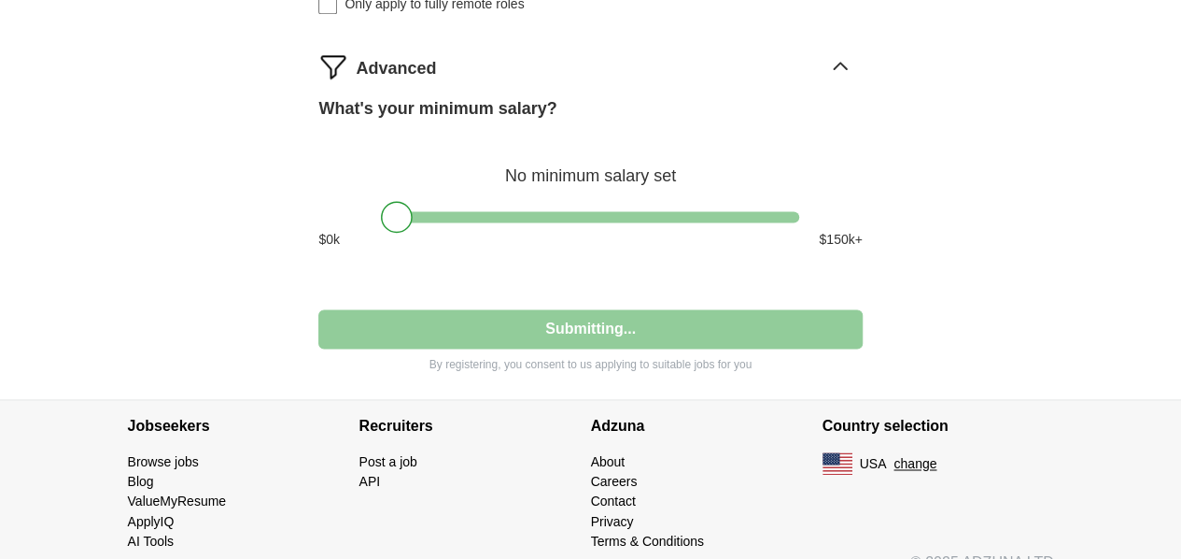
select select "**"
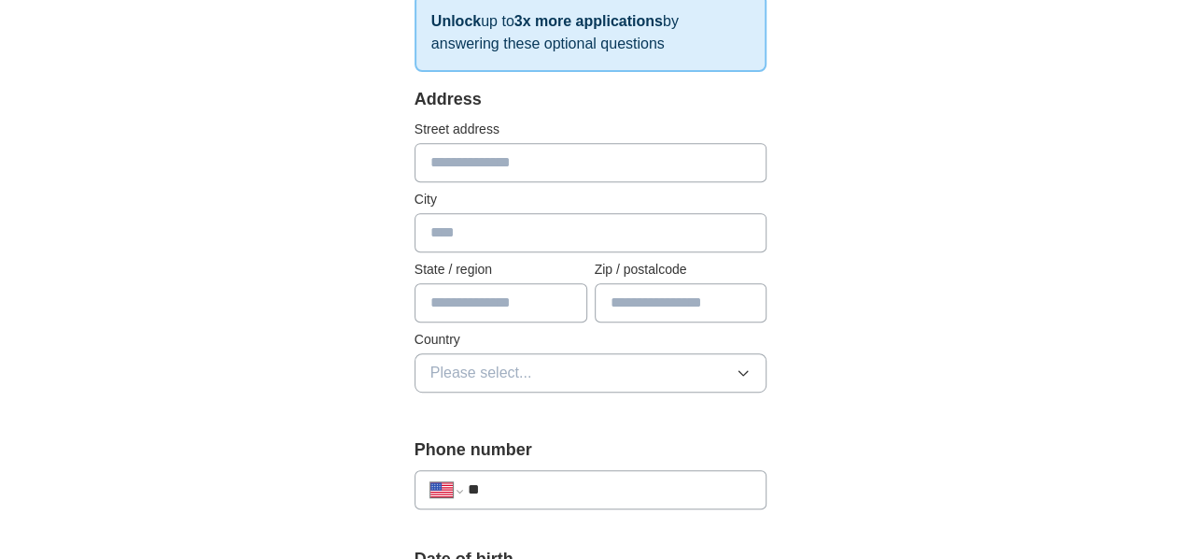
scroll to position [343, 0]
click at [550, 148] on input "text" at bounding box center [591, 161] width 353 height 39
type input "**********"
type input "*********"
type input "**"
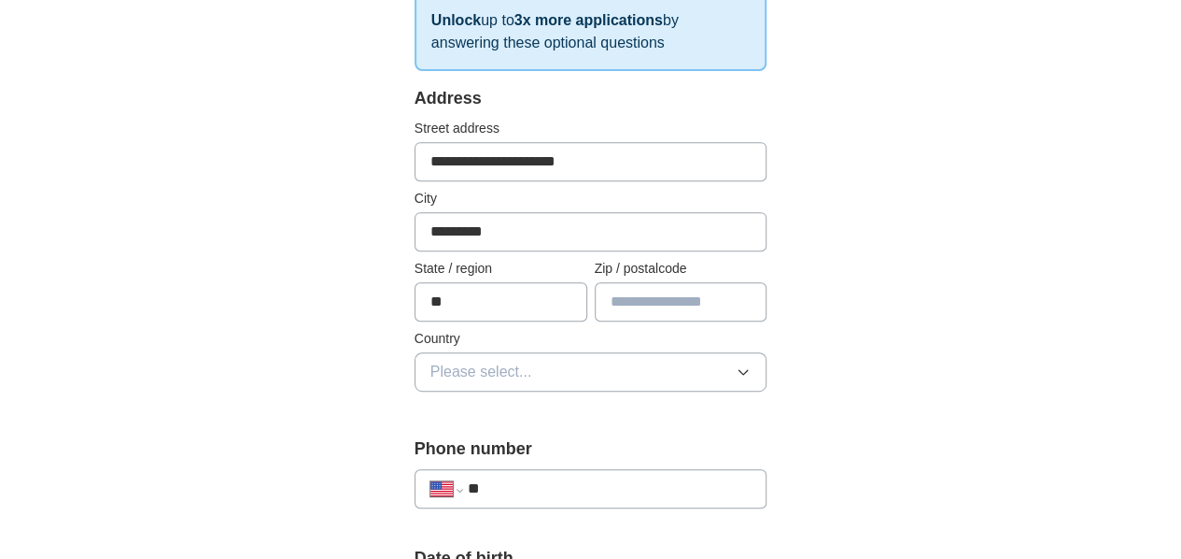
type input "*****"
click at [533, 382] on button "Please select..." at bounding box center [591, 371] width 353 height 39
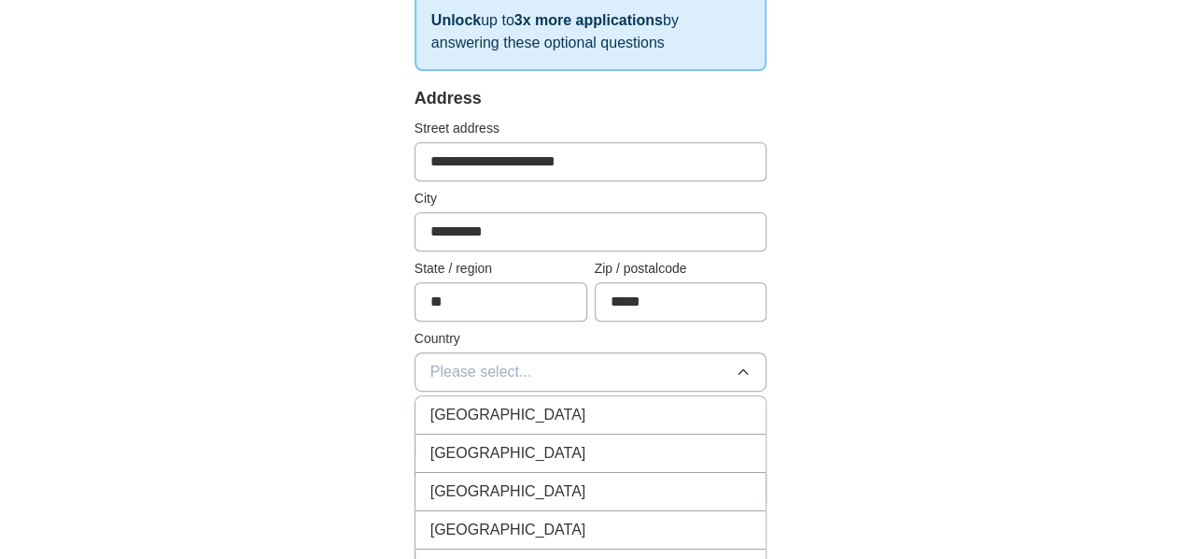
click at [530, 455] on div "United States" at bounding box center [591, 453] width 321 height 22
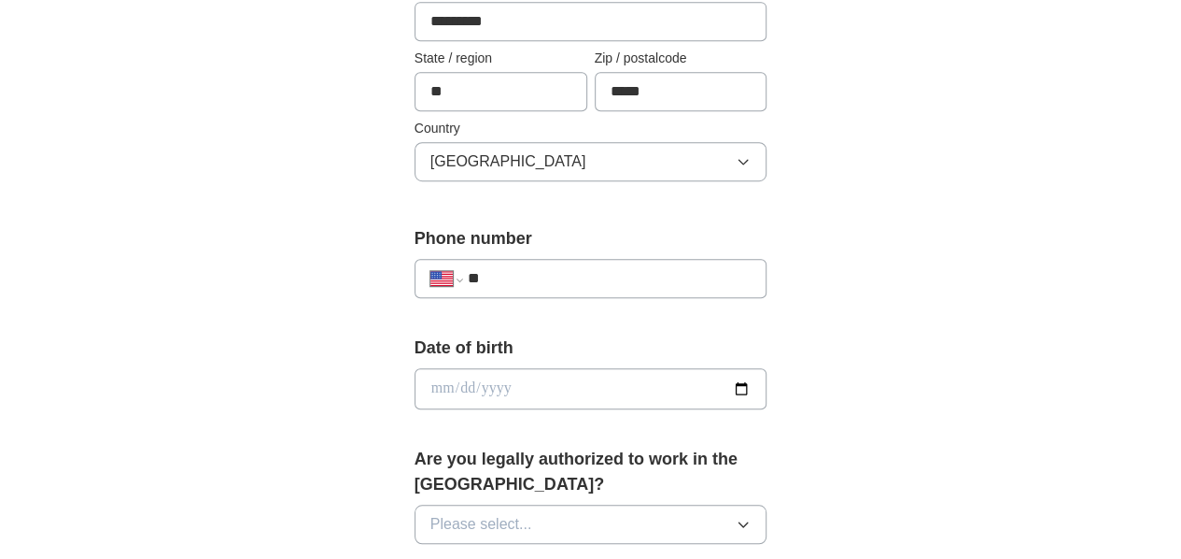
scroll to position [554, 0]
click at [533, 274] on input "**" at bounding box center [610, 277] width 284 height 22
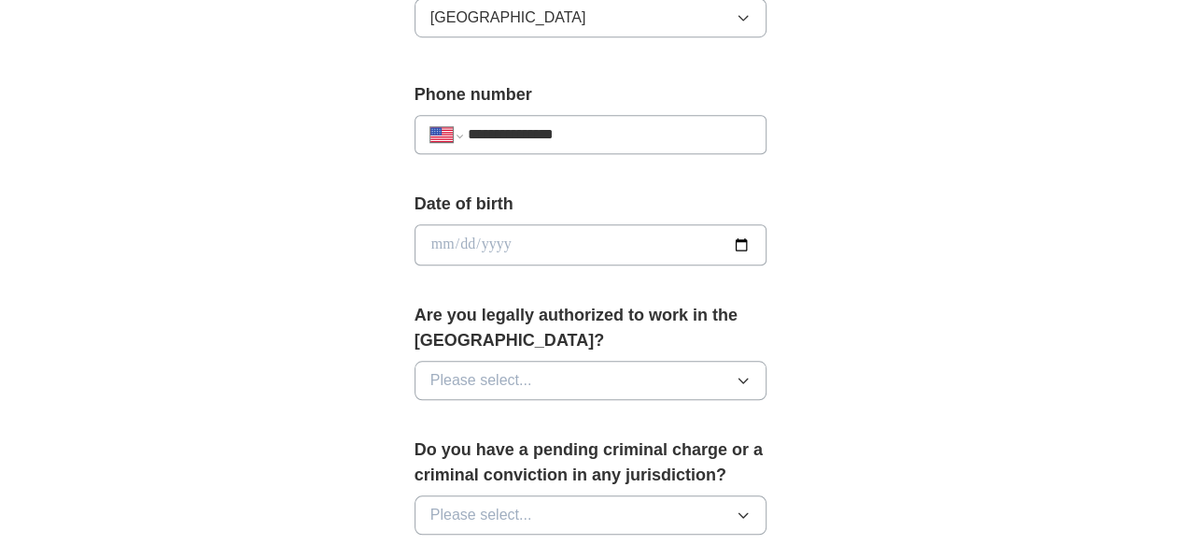
scroll to position [698, 0]
type input "**********"
click at [529, 246] on input "date" at bounding box center [591, 243] width 353 height 41
type input "**********"
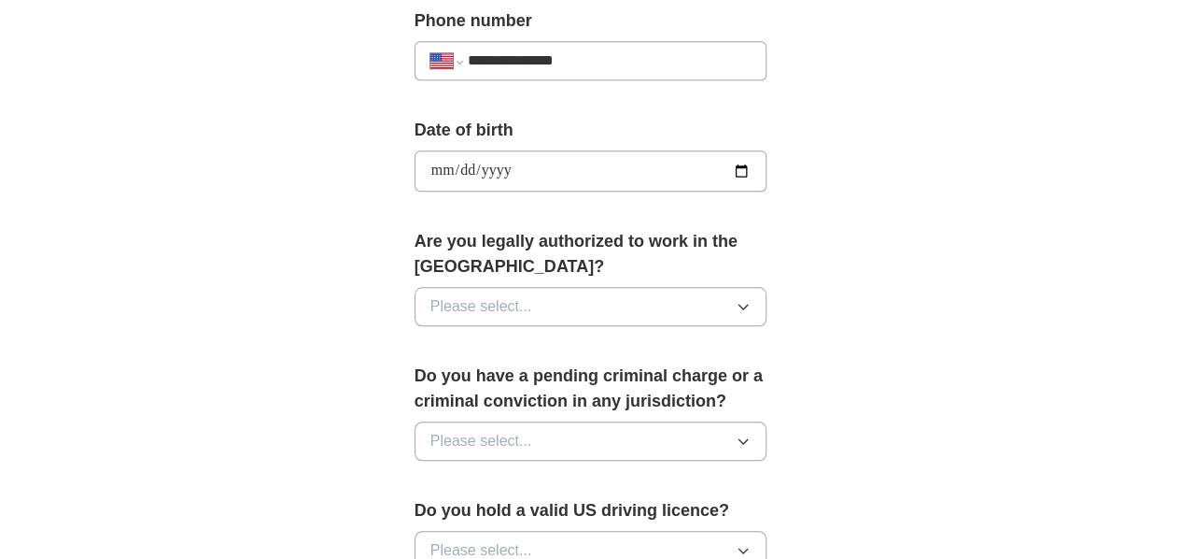
scroll to position [772, 0]
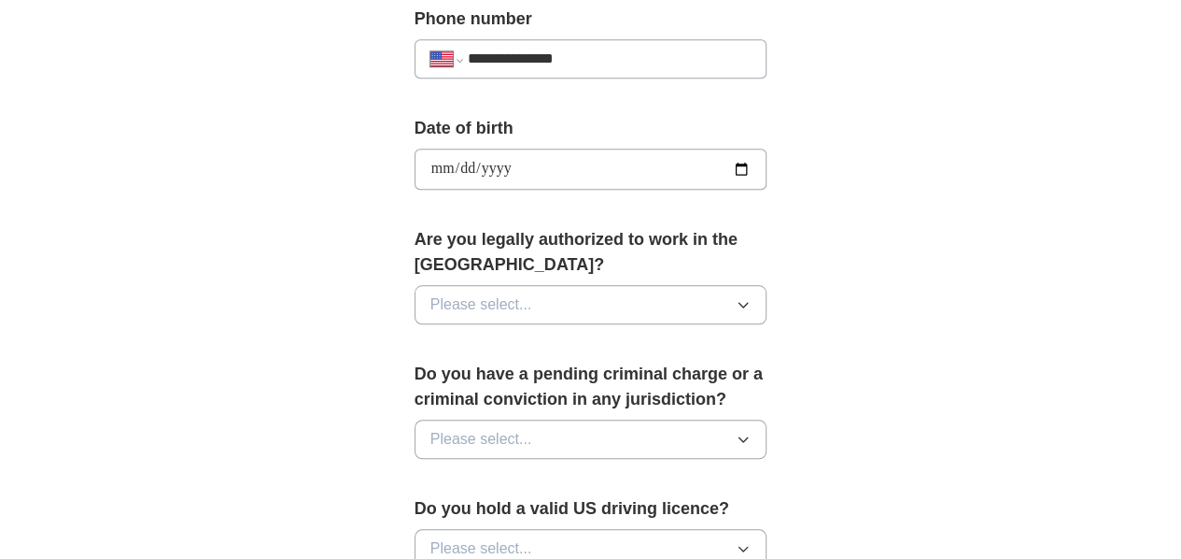
click at [532, 285] on button "Please select..." at bounding box center [591, 304] width 353 height 39
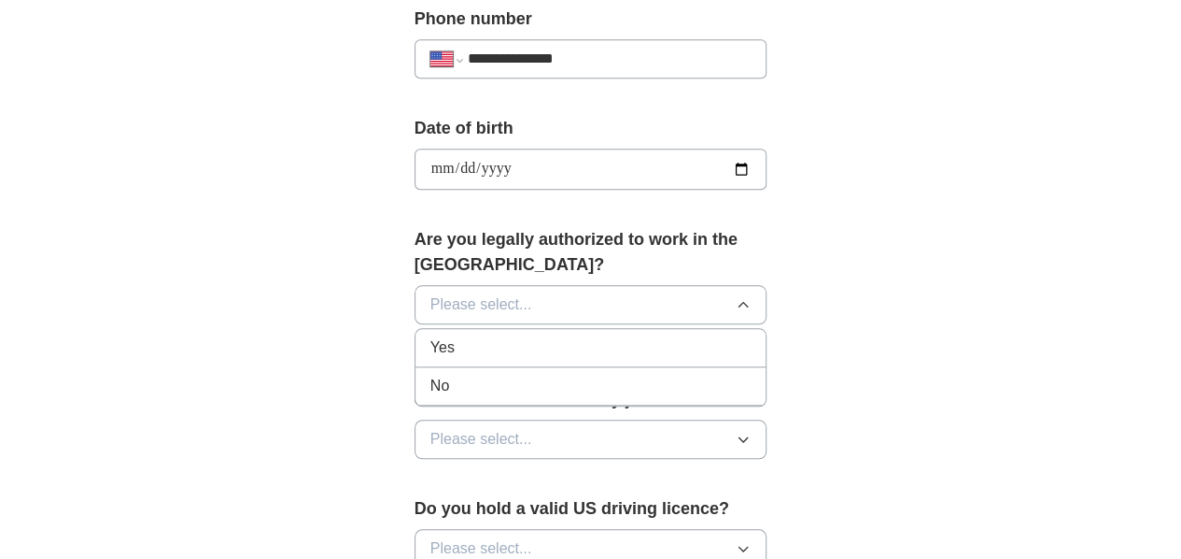
click at [508, 336] on div "Yes" at bounding box center [591, 347] width 321 height 22
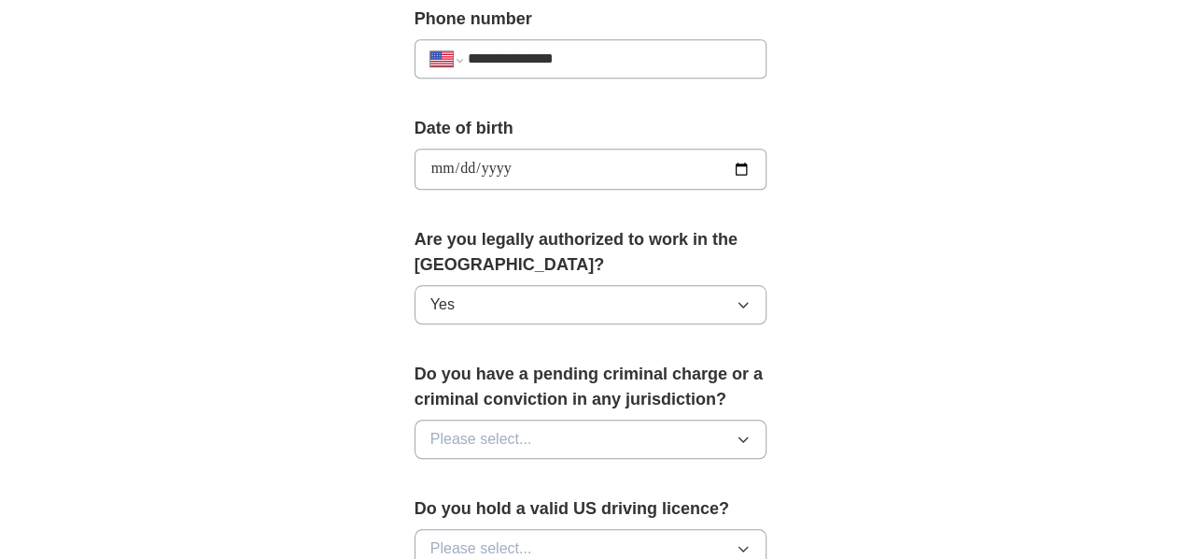
click at [499, 177] on input "**********" at bounding box center [591, 168] width 353 height 41
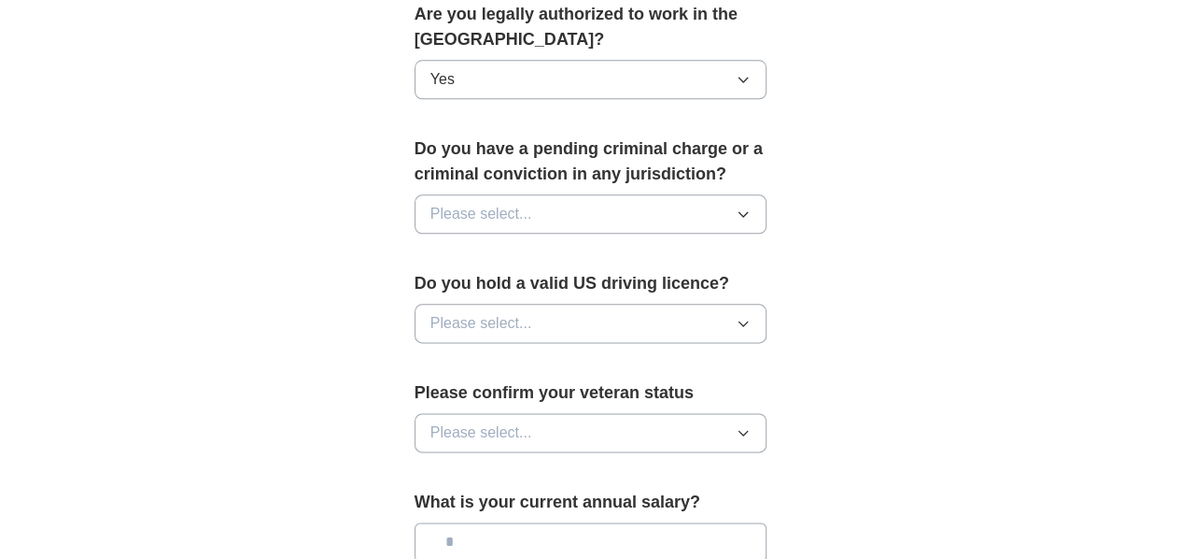
scroll to position [1002, 0]
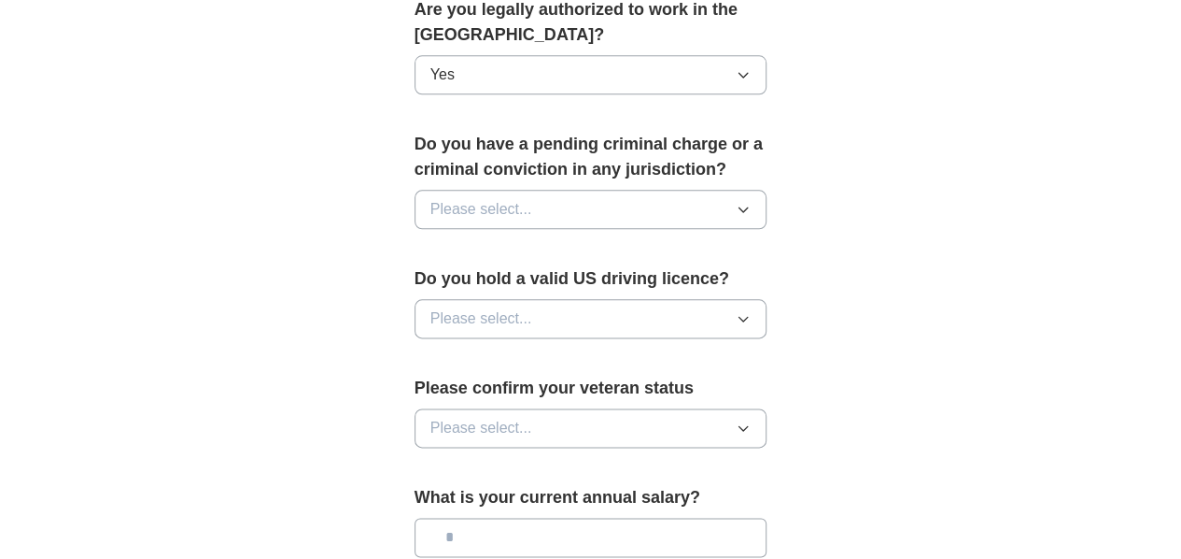
click at [499, 190] on button "Please select..." at bounding box center [591, 209] width 353 height 39
click at [488, 279] on div "No" at bounding box center [591, 290] width 321 height 22
click at [498, 299] on button "Please select..." at bounding box center [591, 318] width 353 height 39
click at [495, 350] on div "Yes" at bounding box center [591, 361] width 321 height 22
click at [496, 408] on button "Please select..." at bounding box center [591, 427] width 353 height 39
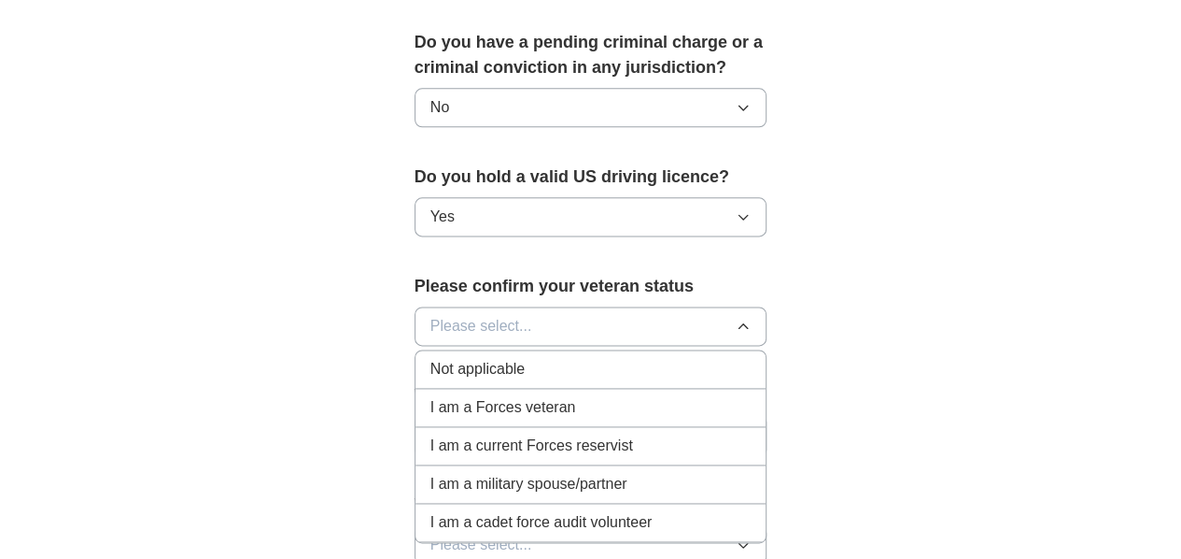
scroll to position [1110, 0]
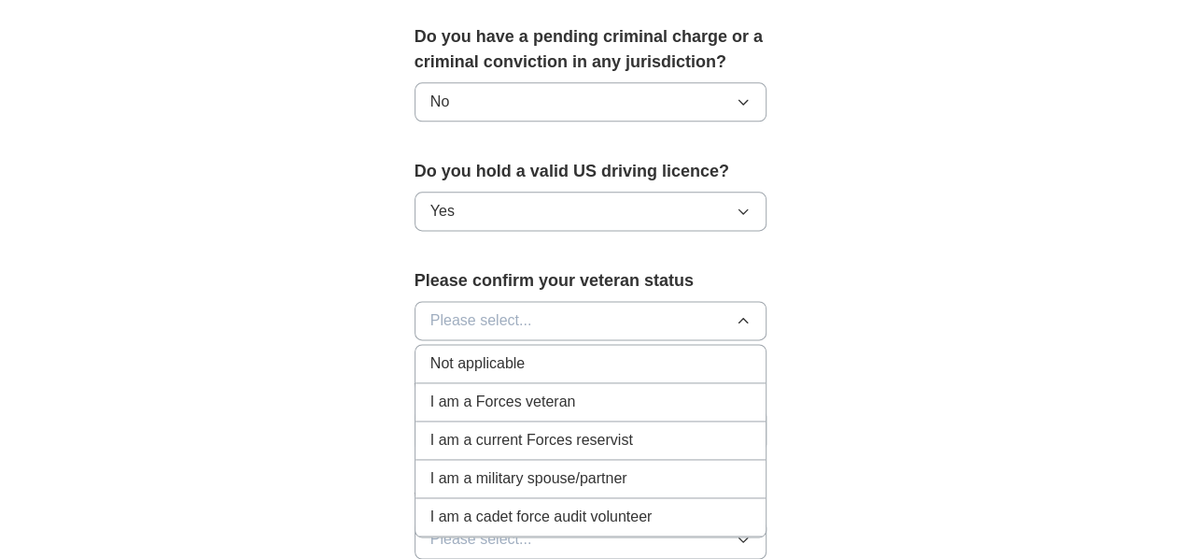
click at [502, 352] on div "Not applicable" at bounding box center [591, 363] width 321 height 22
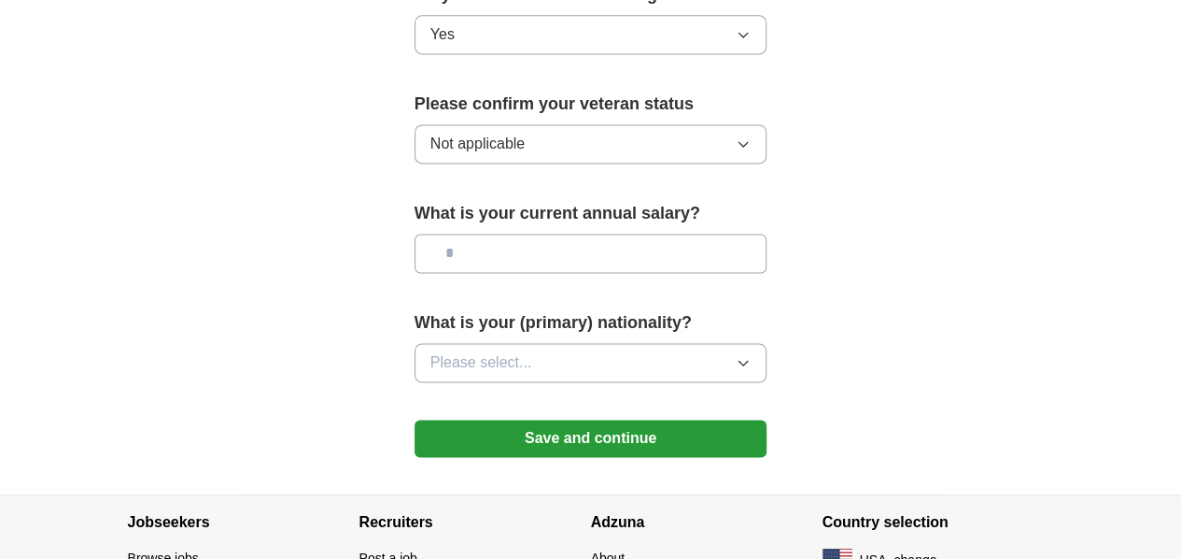
scroll to position [1287, 0]
click at [562, 418] on button "Save and continue" at bounding box center [591, 436] width 353 height 37
